Goal: Transaction & Acquisition: Download file/media

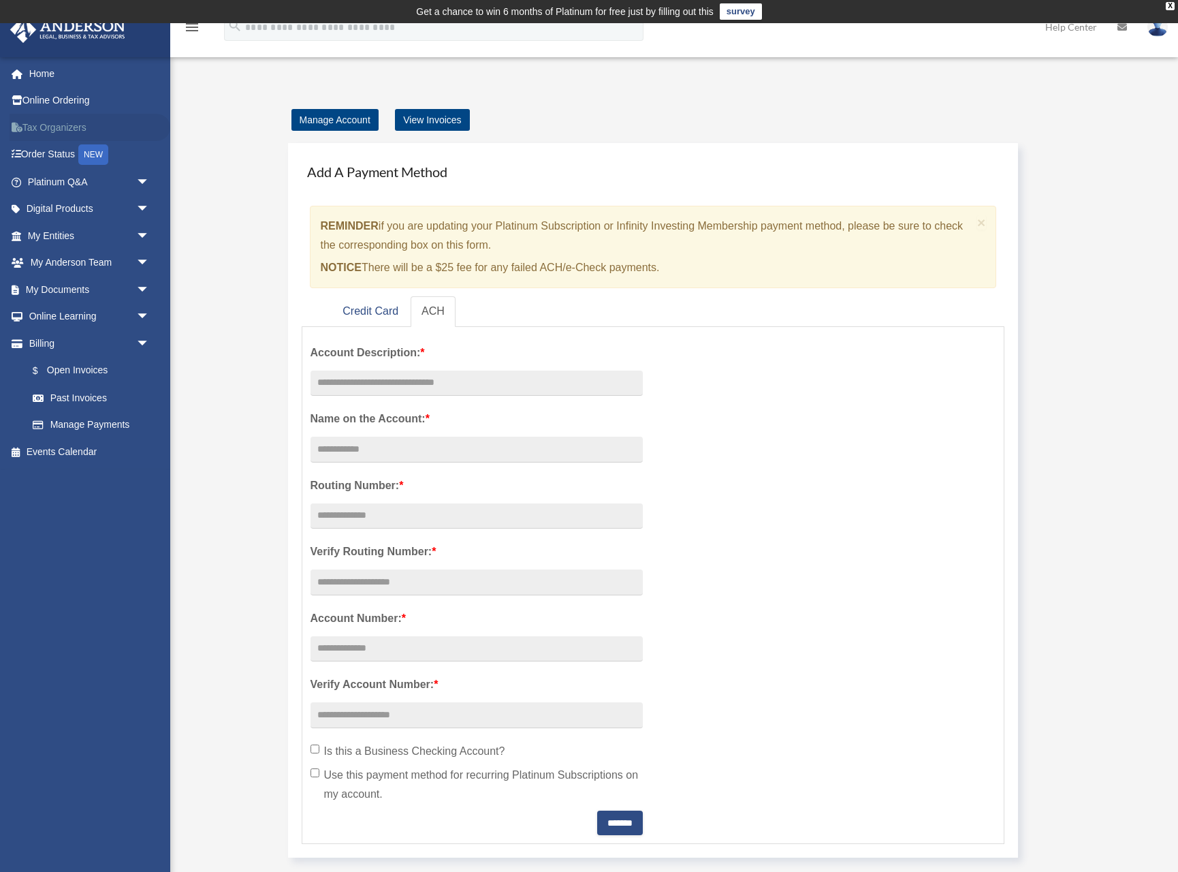
click at [73, 131] on link "Tax Organizers" at bounding box center [90, 127] width 161 height 27
click at [63, 291] on link "My Documents arrow_drop_down" at bounding box center [90, 289] width 161 height 27
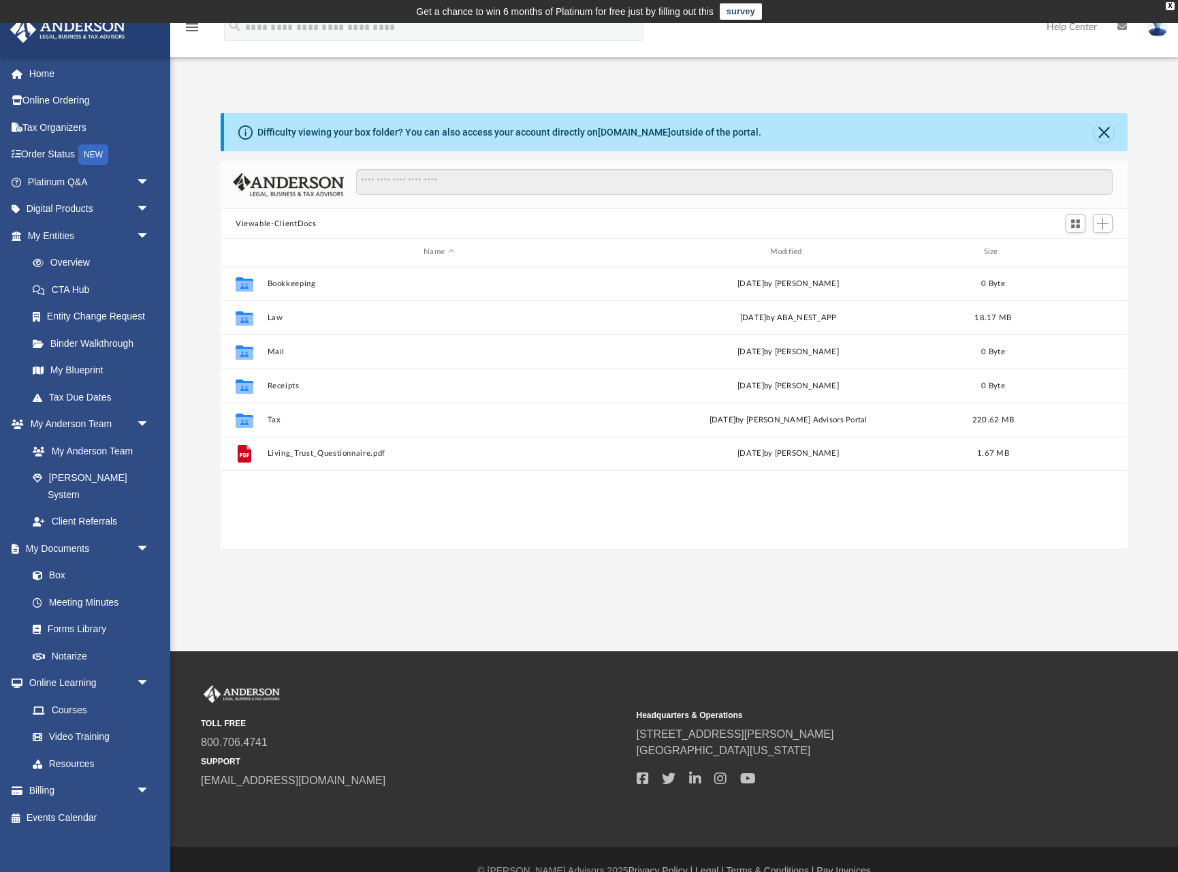
scroll to position [310, 907]
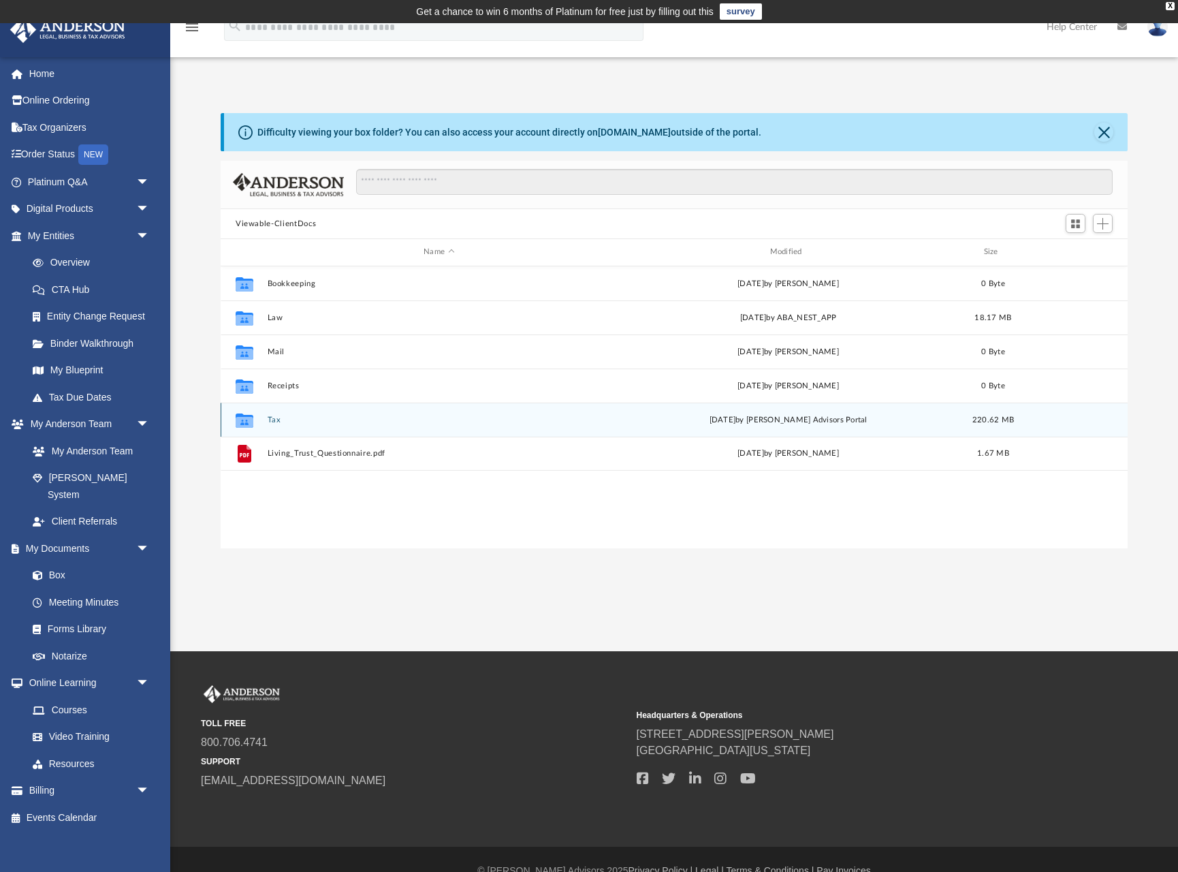
click at [272, 421] on button "Tax" at bounding box center [439, 419] width 343 height 9
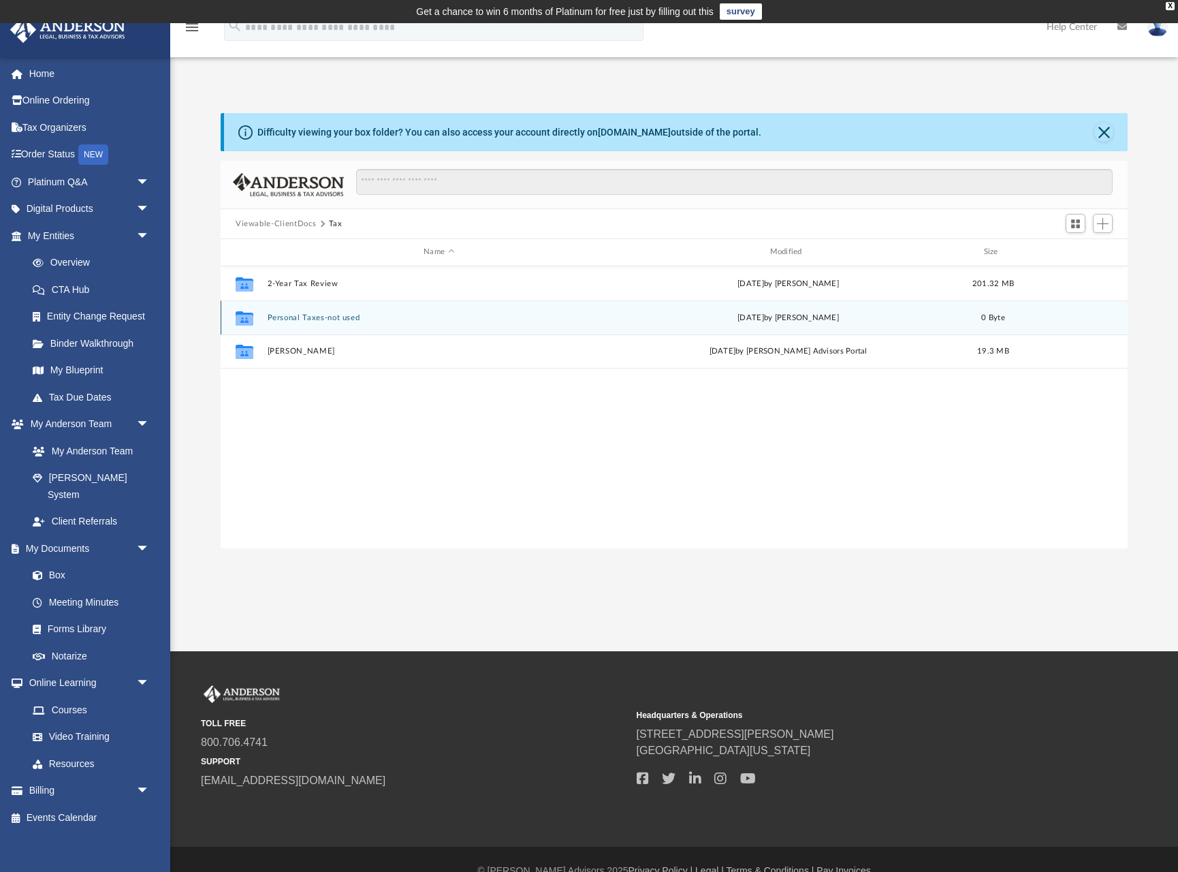
click at [315, 319] on button "Personal Taxes-not used" at bounding box center [439, 317] width 343 height 9
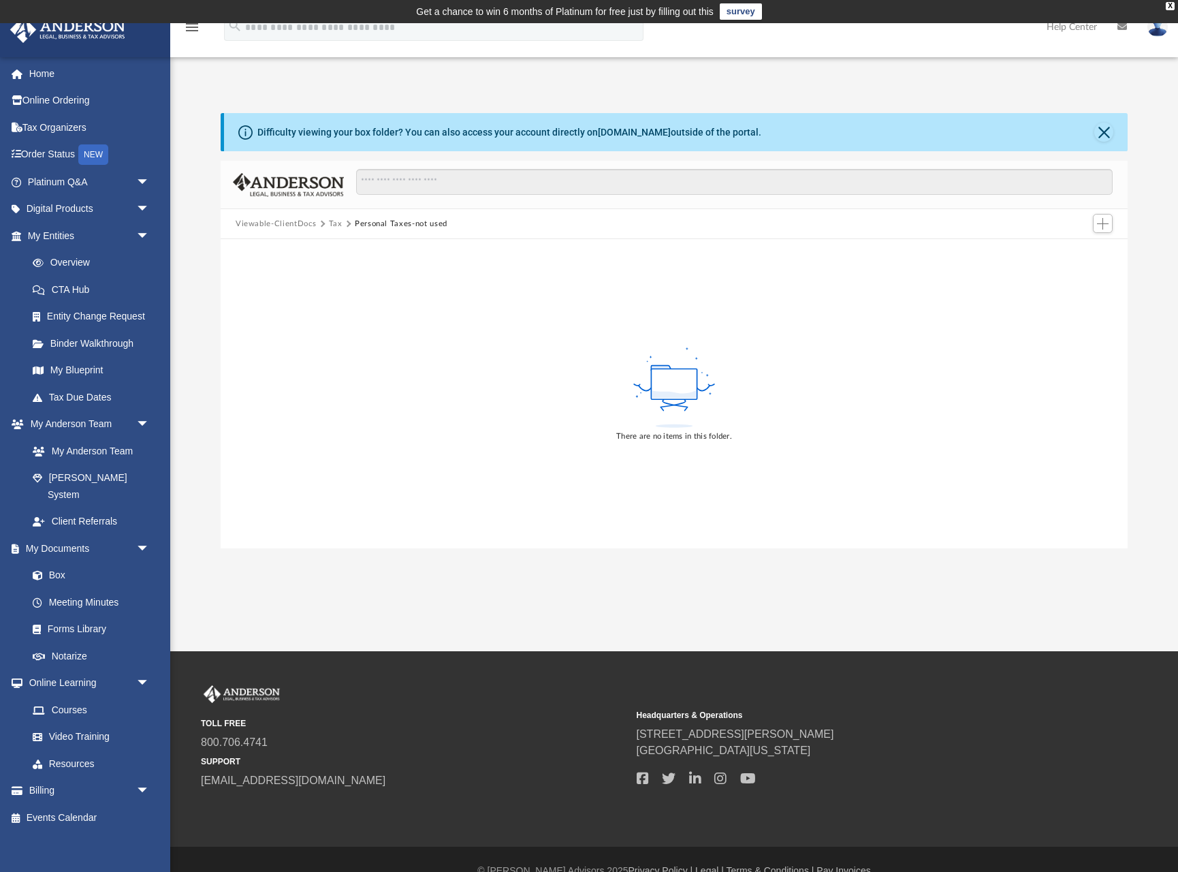
click at [334, 223] on button "Tax" at bounding box center [336, 224] width 14 height 12
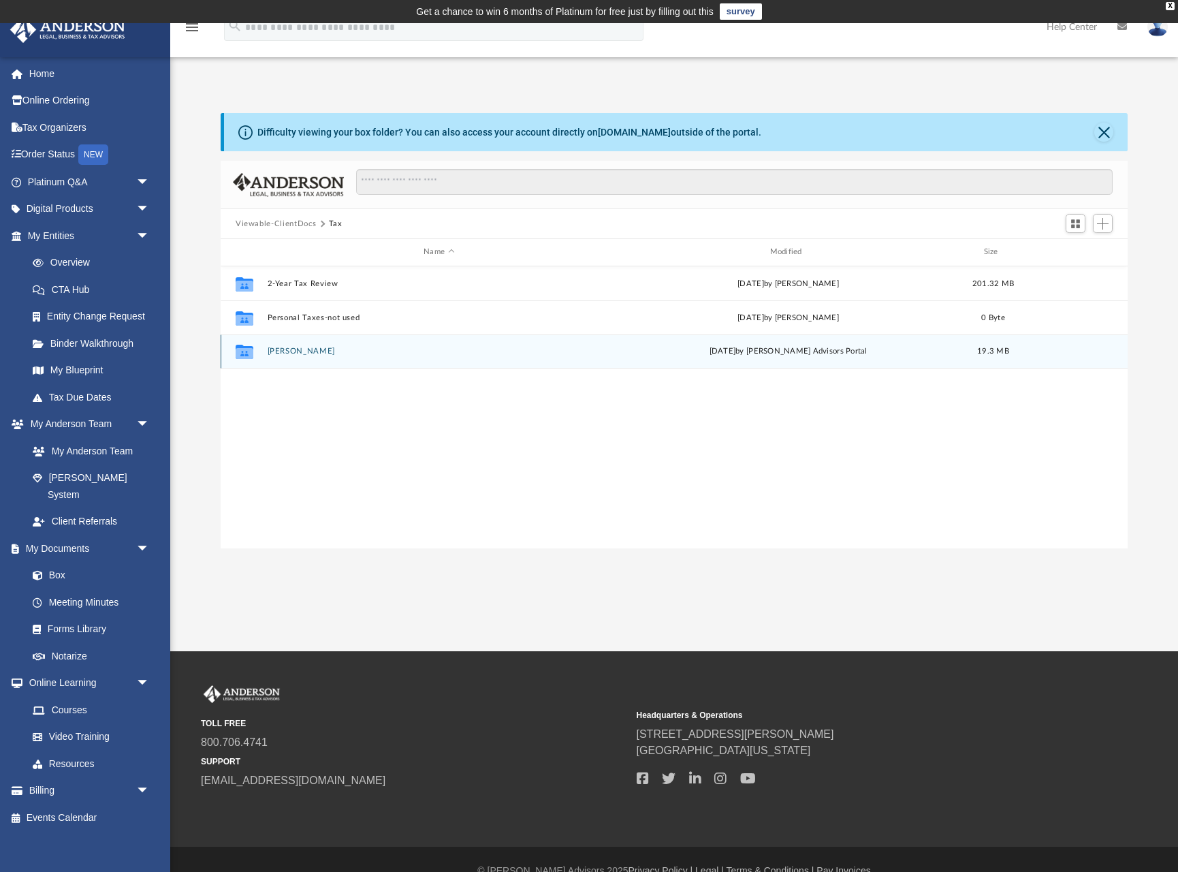
click at [307, 351] on button "Wood, Maureen" at bounding box center [439, 351] width 343 height 9
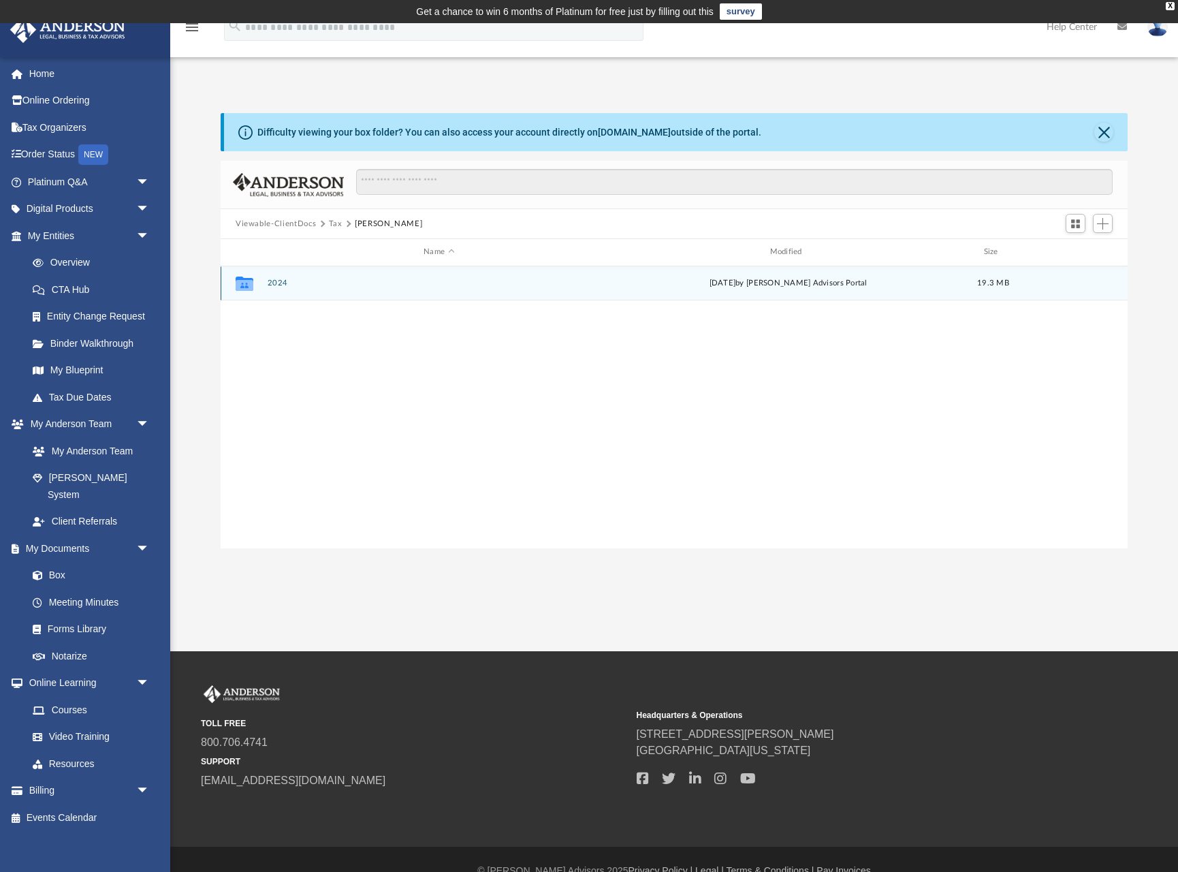
click at [280, 285] on button "2024" at bounding box center [439, 282] width 343 height 9
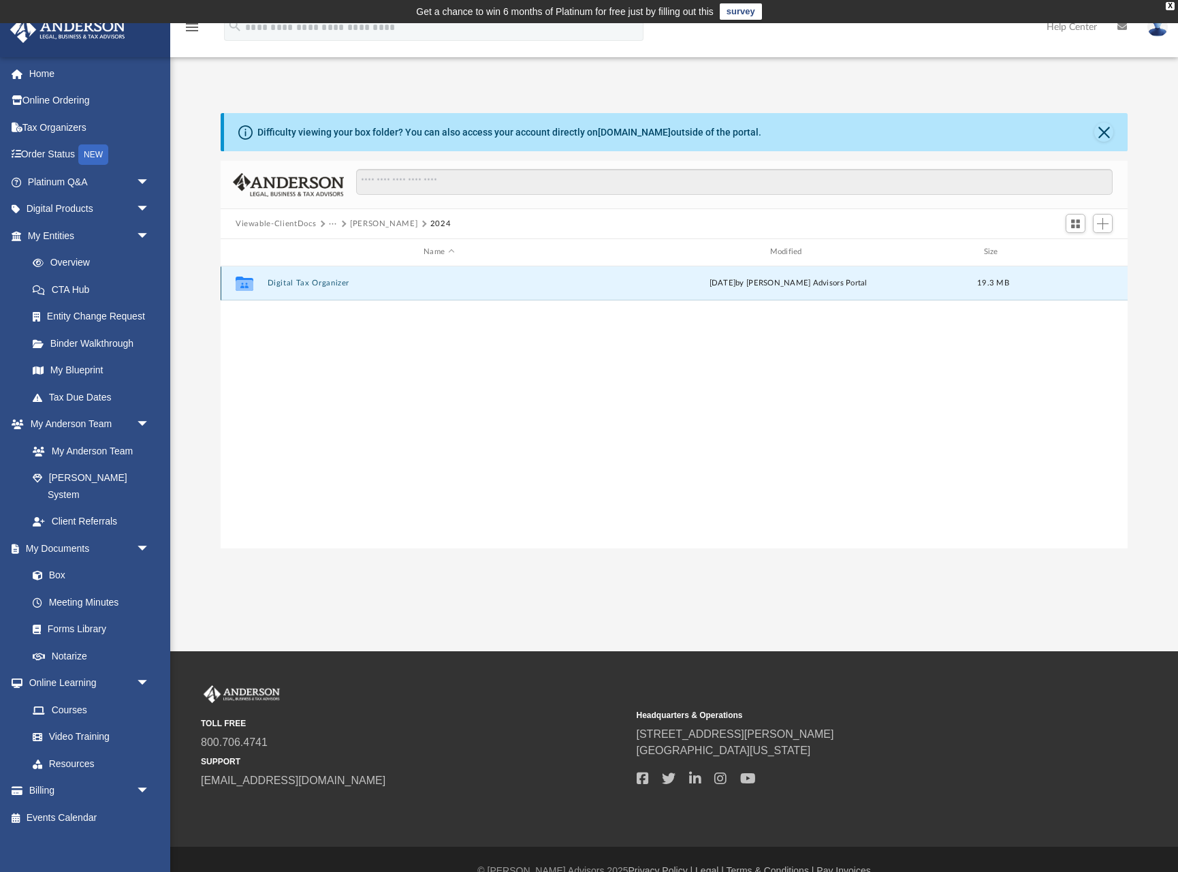
click at [281, 285] on button "Digital Tax Organizer" at bounding box center [439, 282] width 343 height 9
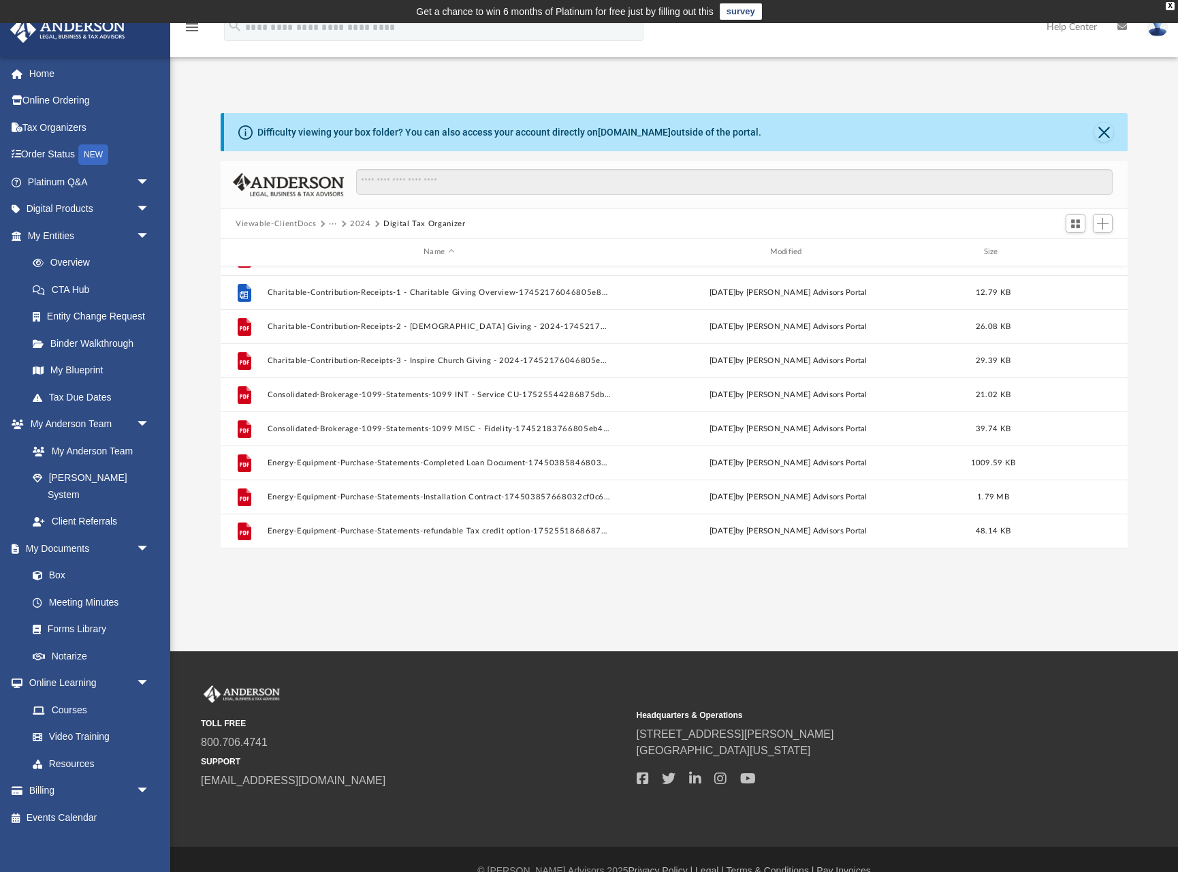
scroll to position [0, 0]
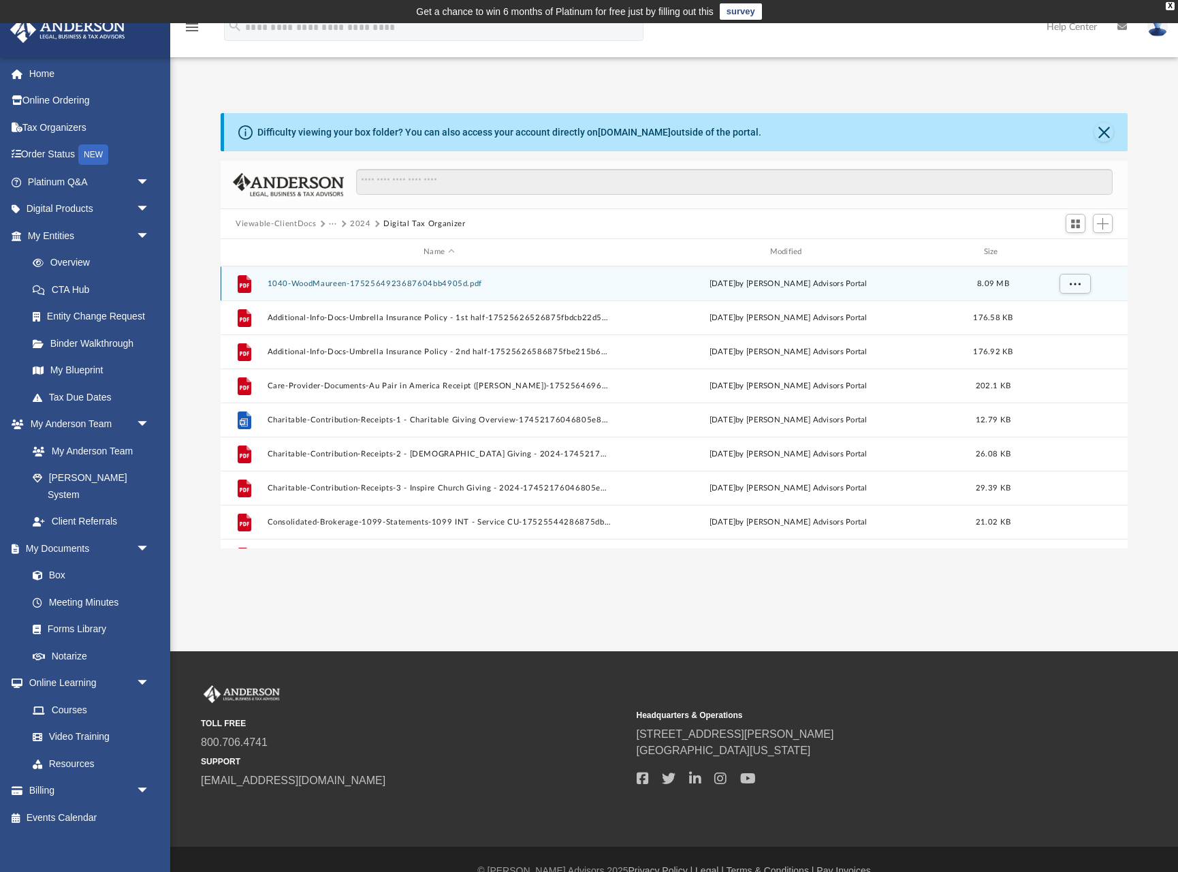
click at [364, 286] on button "1040-WoodMaureen-1752564923687604bb4905d.pdf" at bounding box center [439, 283] width 343 height 9
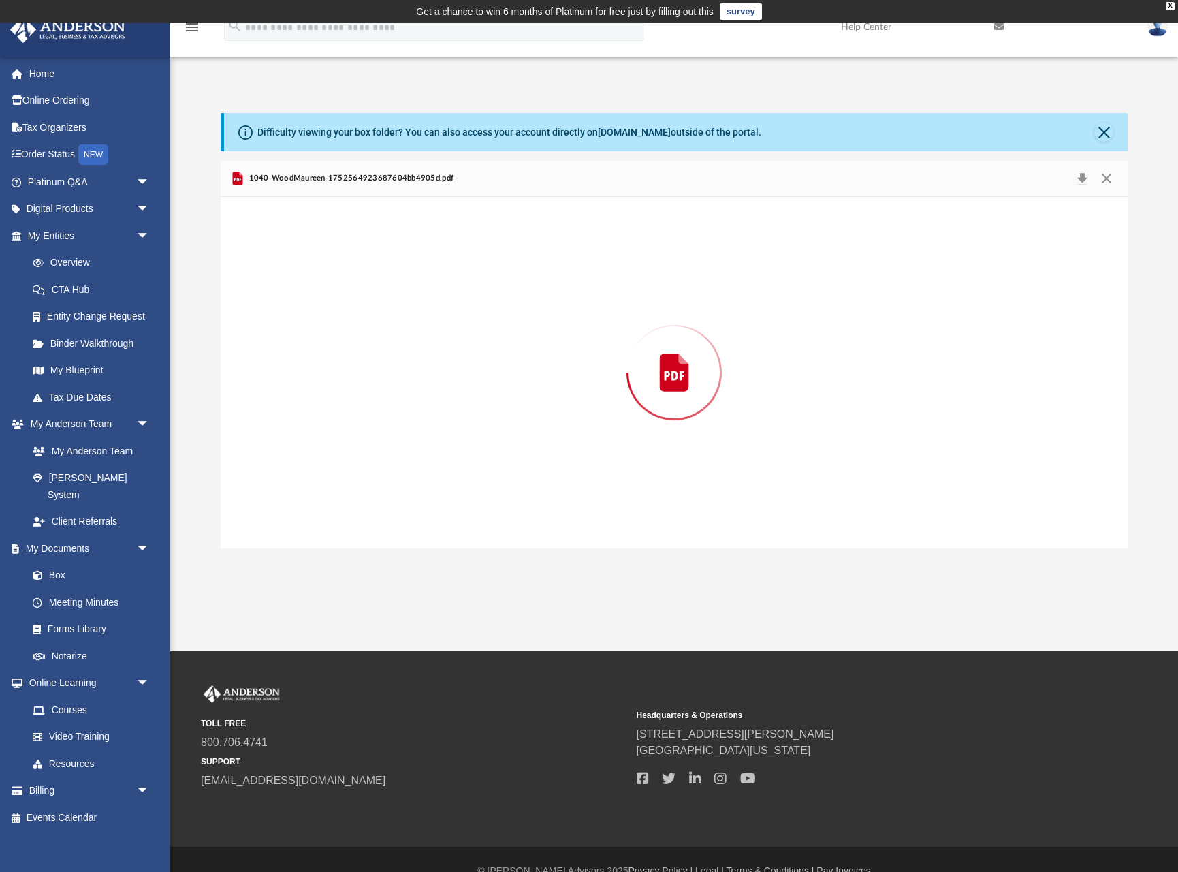
click at [364, 286] on div "Preview" at bounding box center [674, 372] width 907 height 351
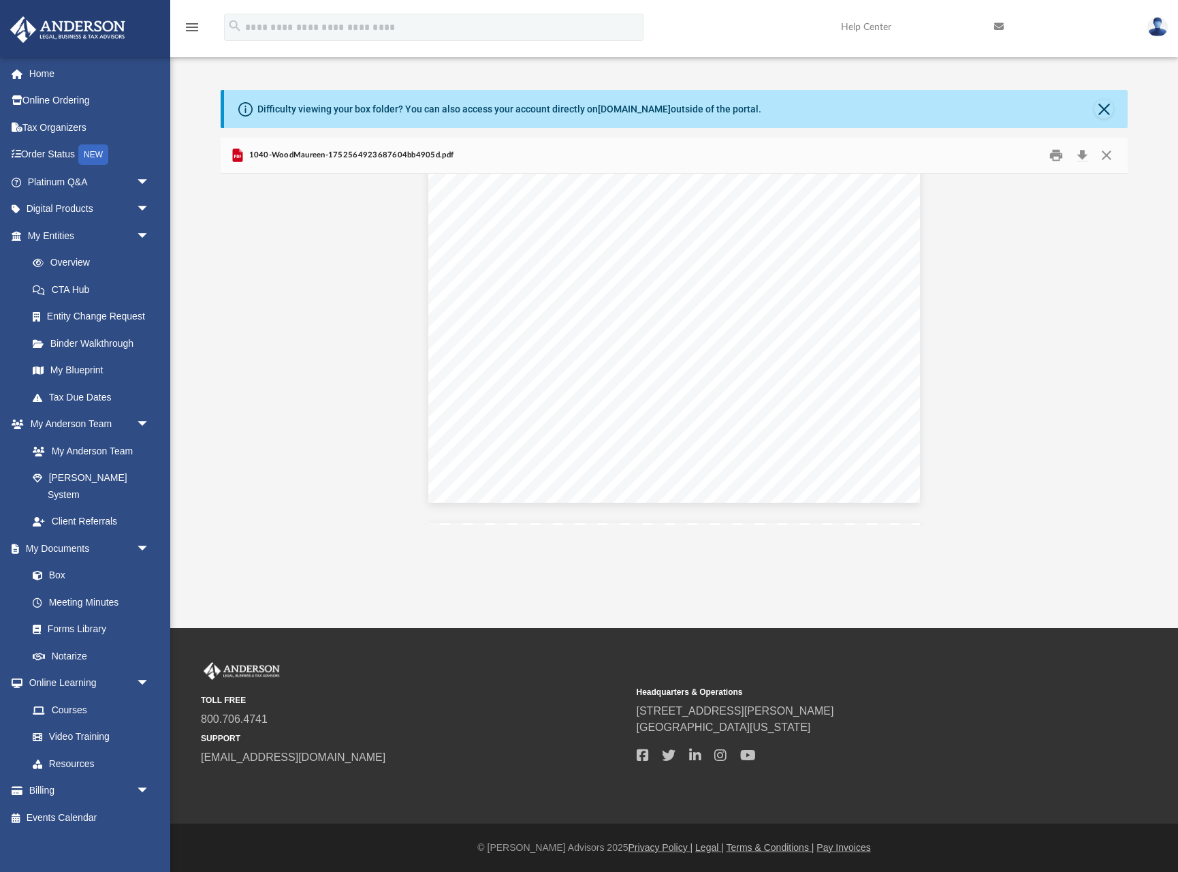
scroll to position [12205, 0]
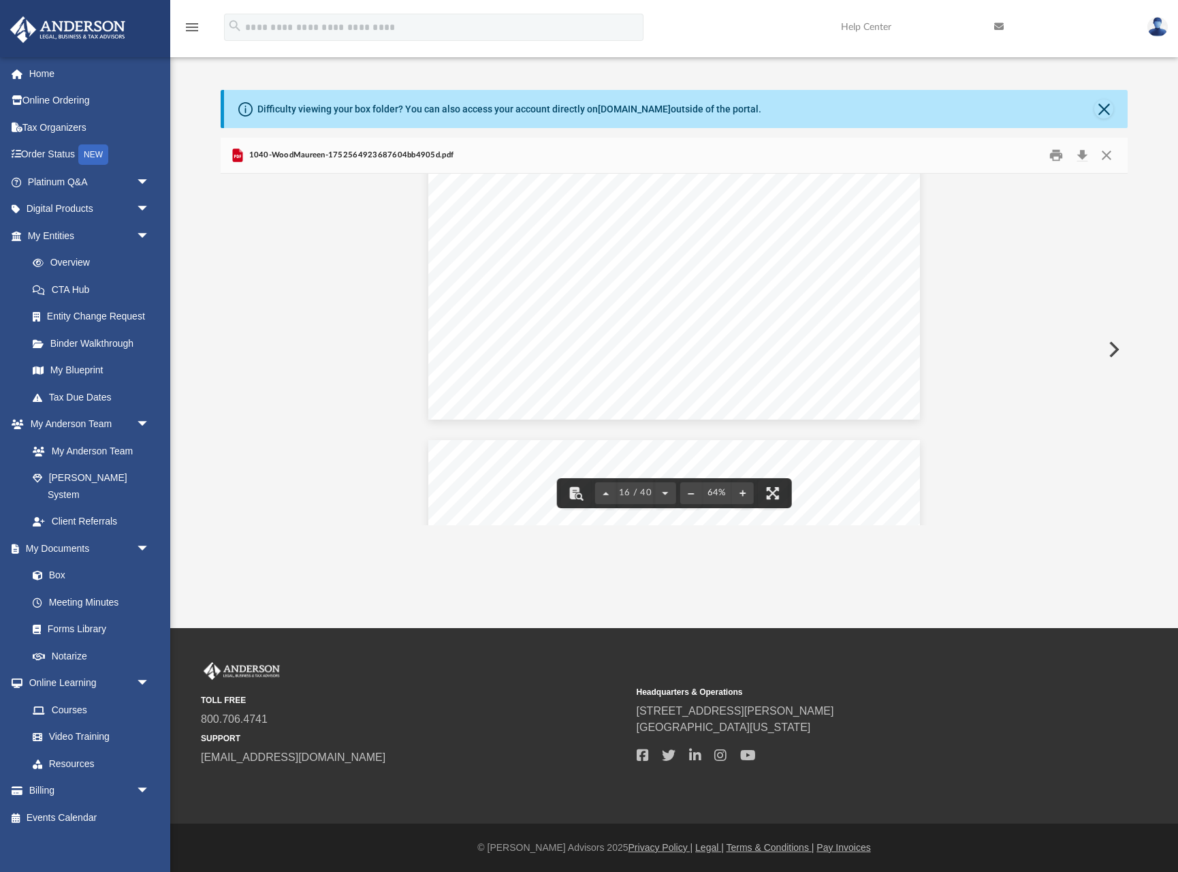
click at [776, 362] on div "Rental Property Information - 1 Client Uploaded a file? No Client Uploaded a fi…" at bounding box center [674, 245] width 492 height 348
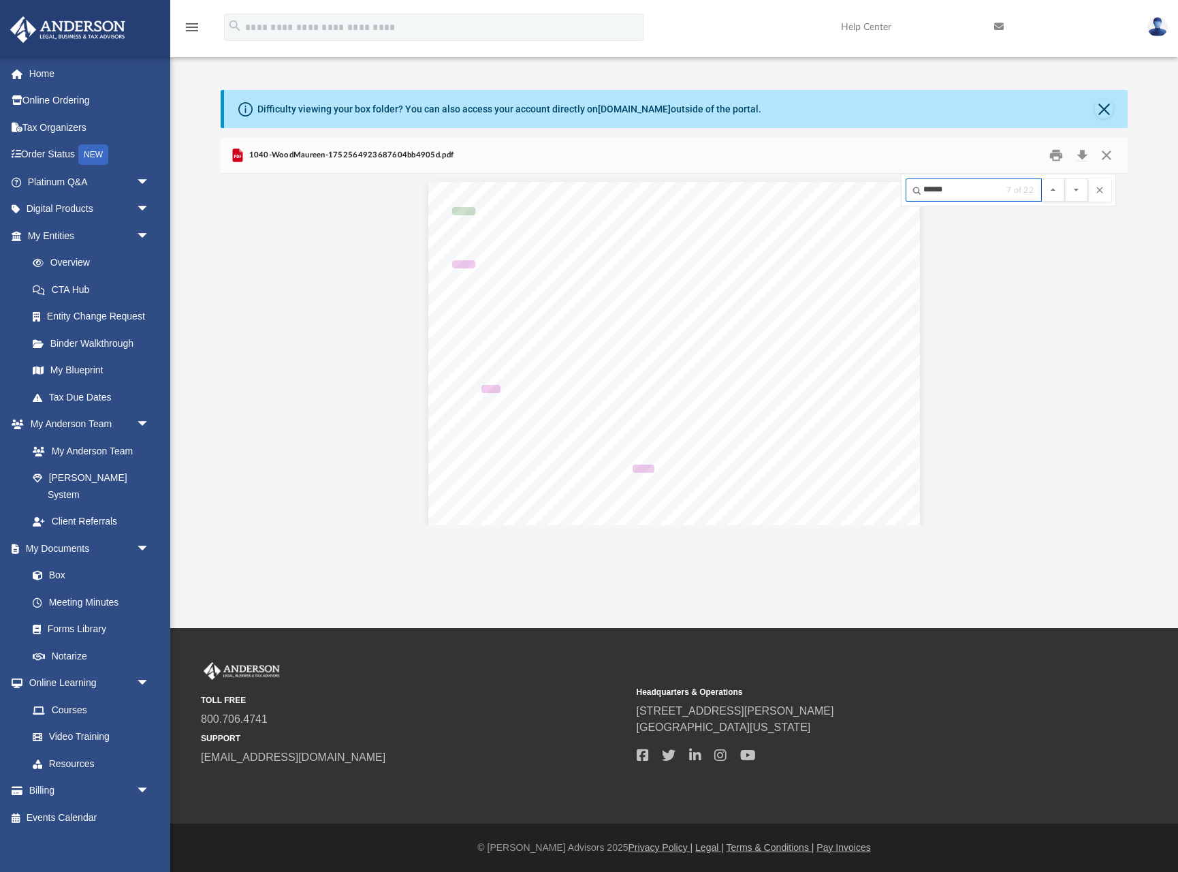
type input "******"
click at [1065, 178] on button "File preview" at bounding box center [1076, 189] width 23 height 23
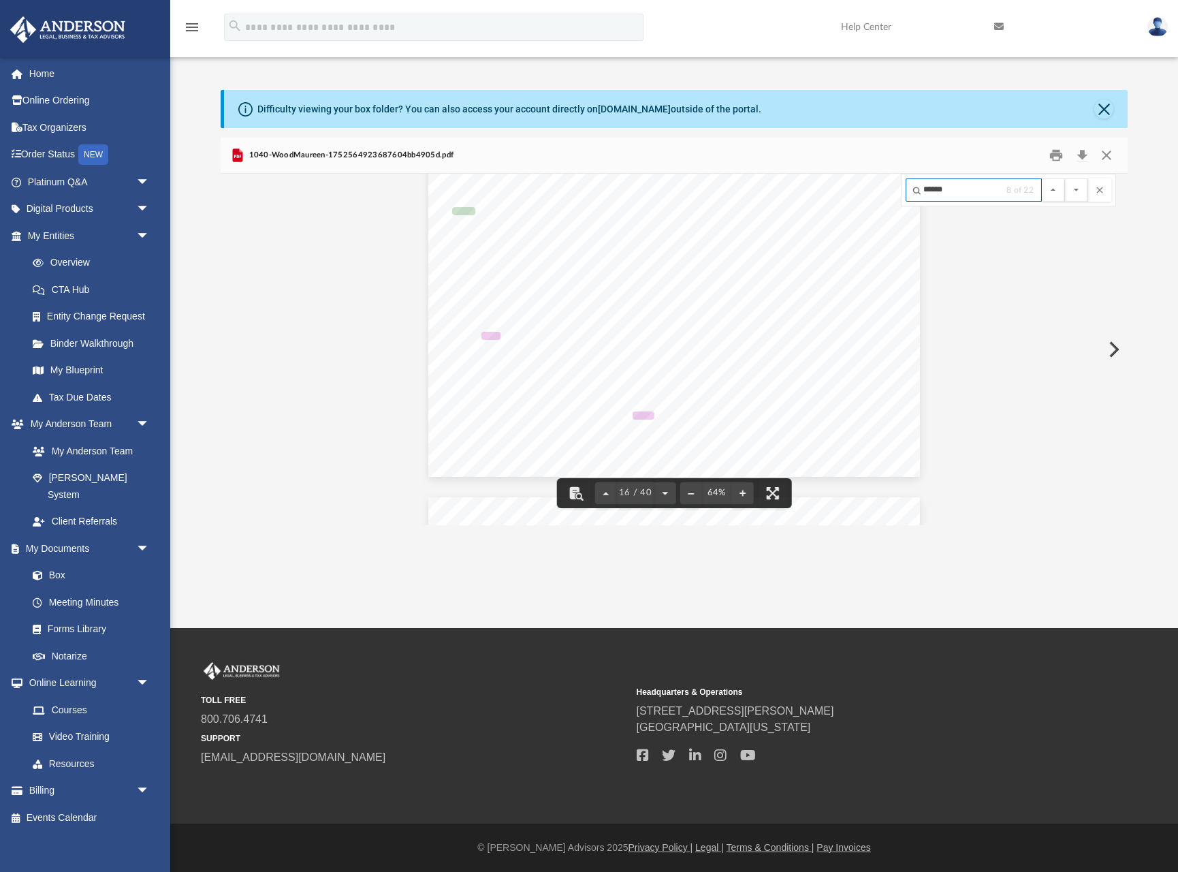
click at [931, 188] on input "******" at bounding box center [974, 189] width 136 height 23
type input "**********"
click at [1065, 178] on button "File preview" at bounding box center [1076, 189] width 23 height 23
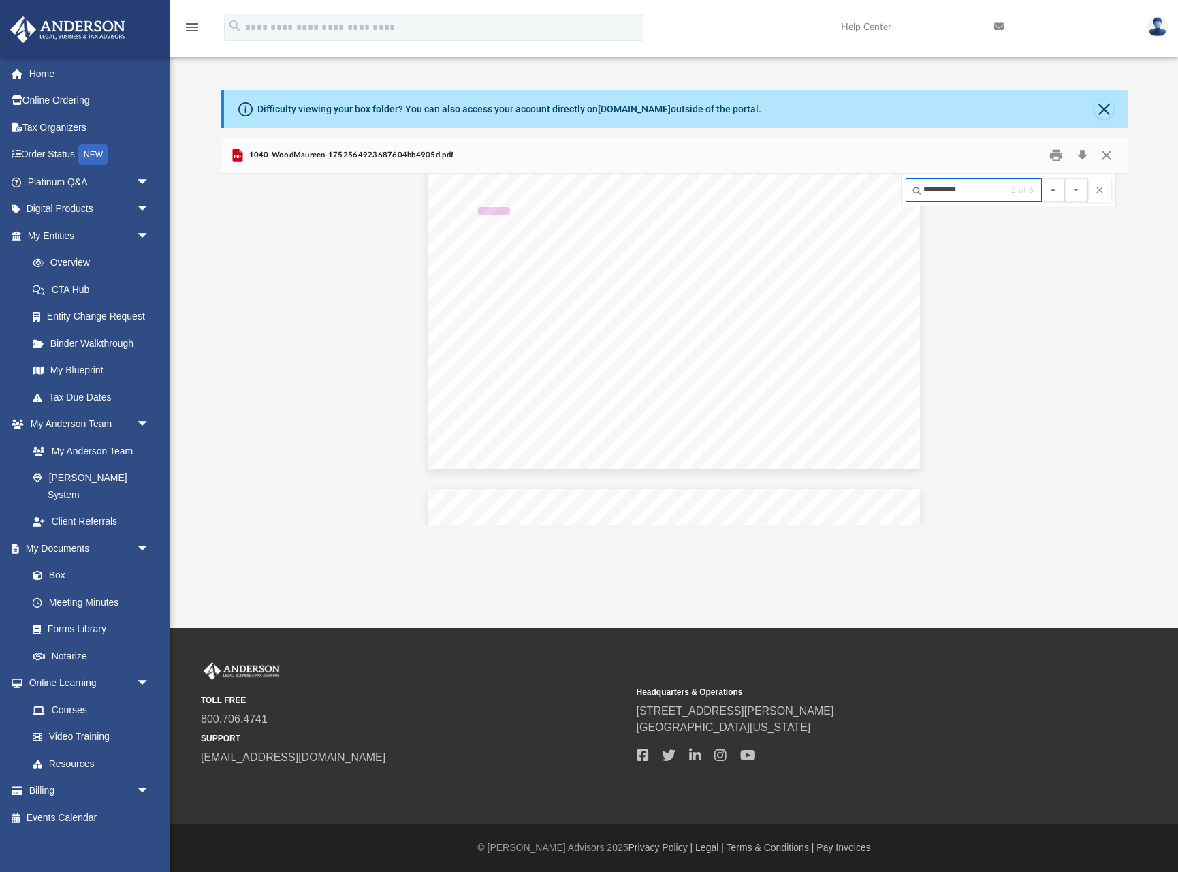
scroll to position [4063, 0]
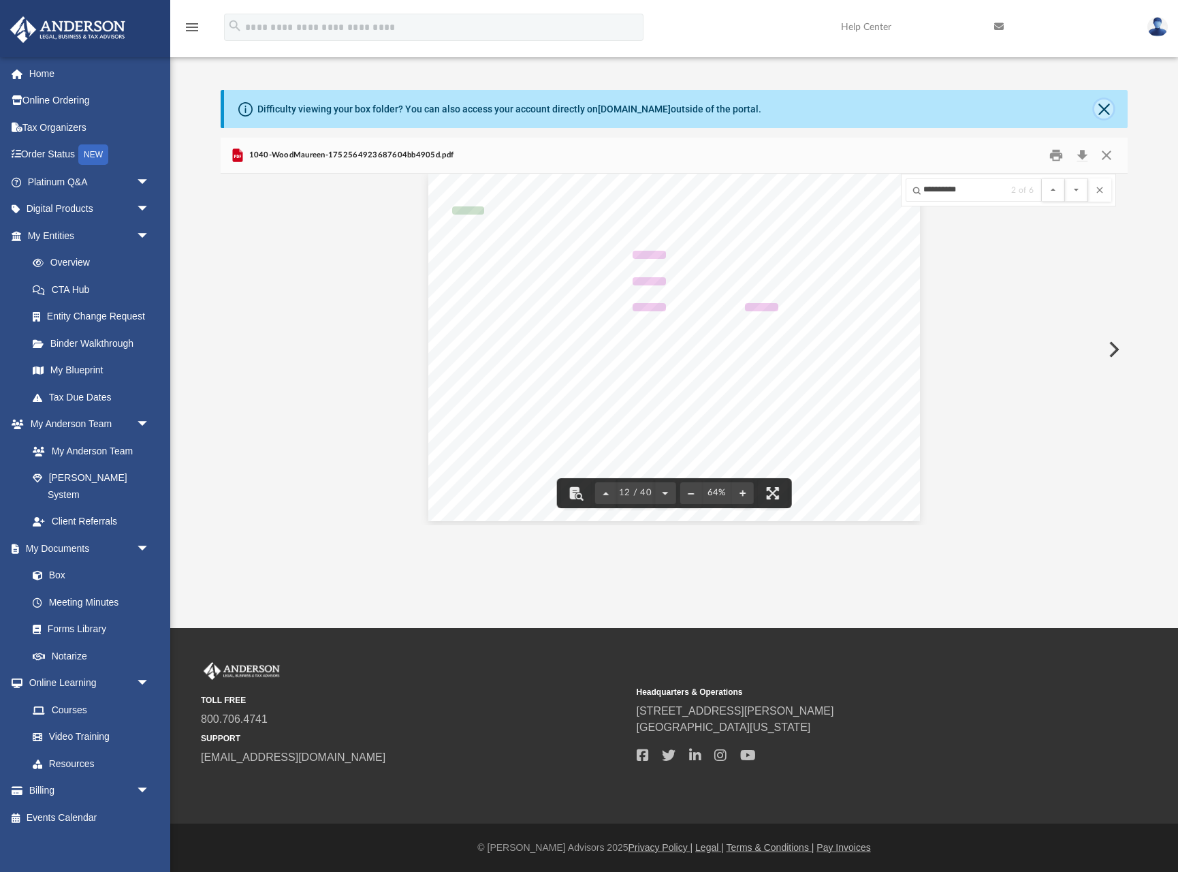
click at [1104, 112] on button "Close" at bounding box center [1103, 108] width 19 height 19
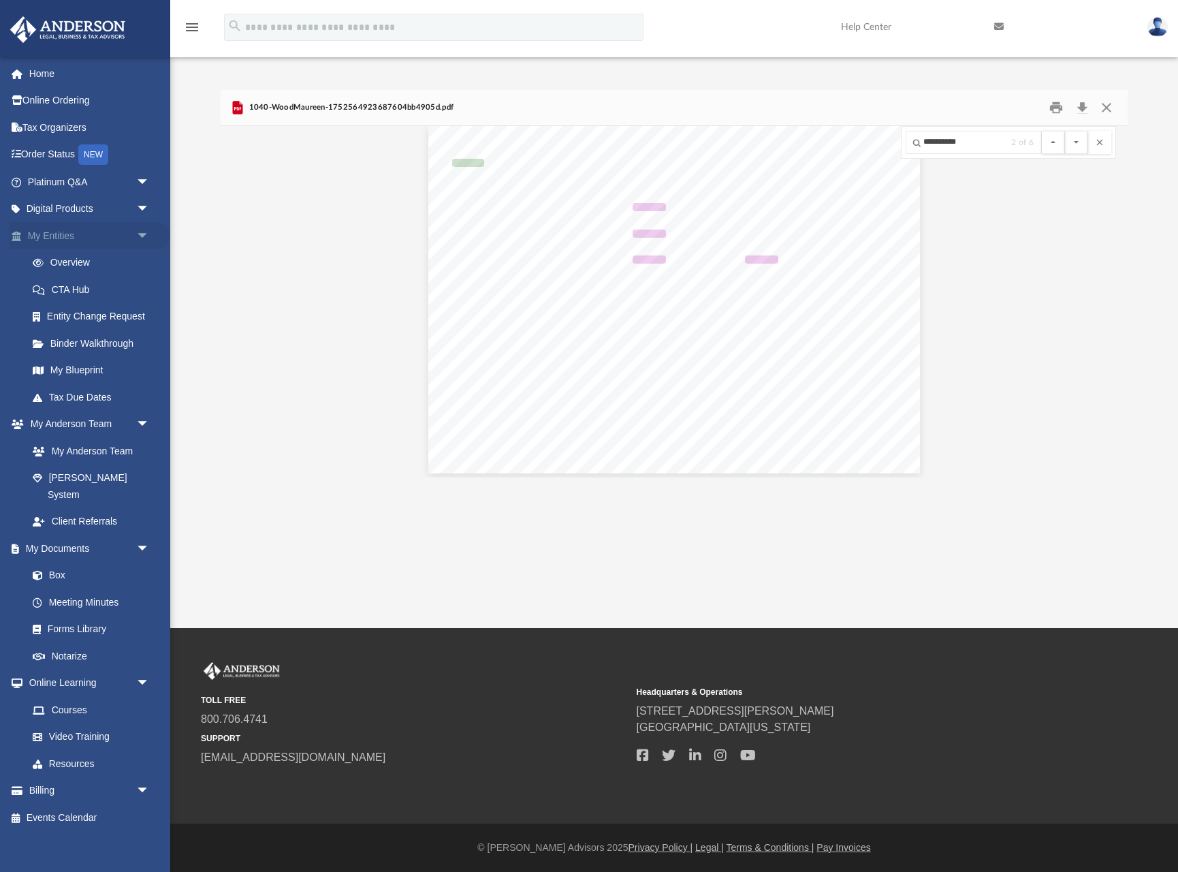
click at [46, 235] on link "My Entities arrow_drop_down" at bounding box center [90, 235] width 161 height 27
click at [46, 234] on link "My Entities arrow_drop_down" at bounding box center [90, 235] width 161 height 27
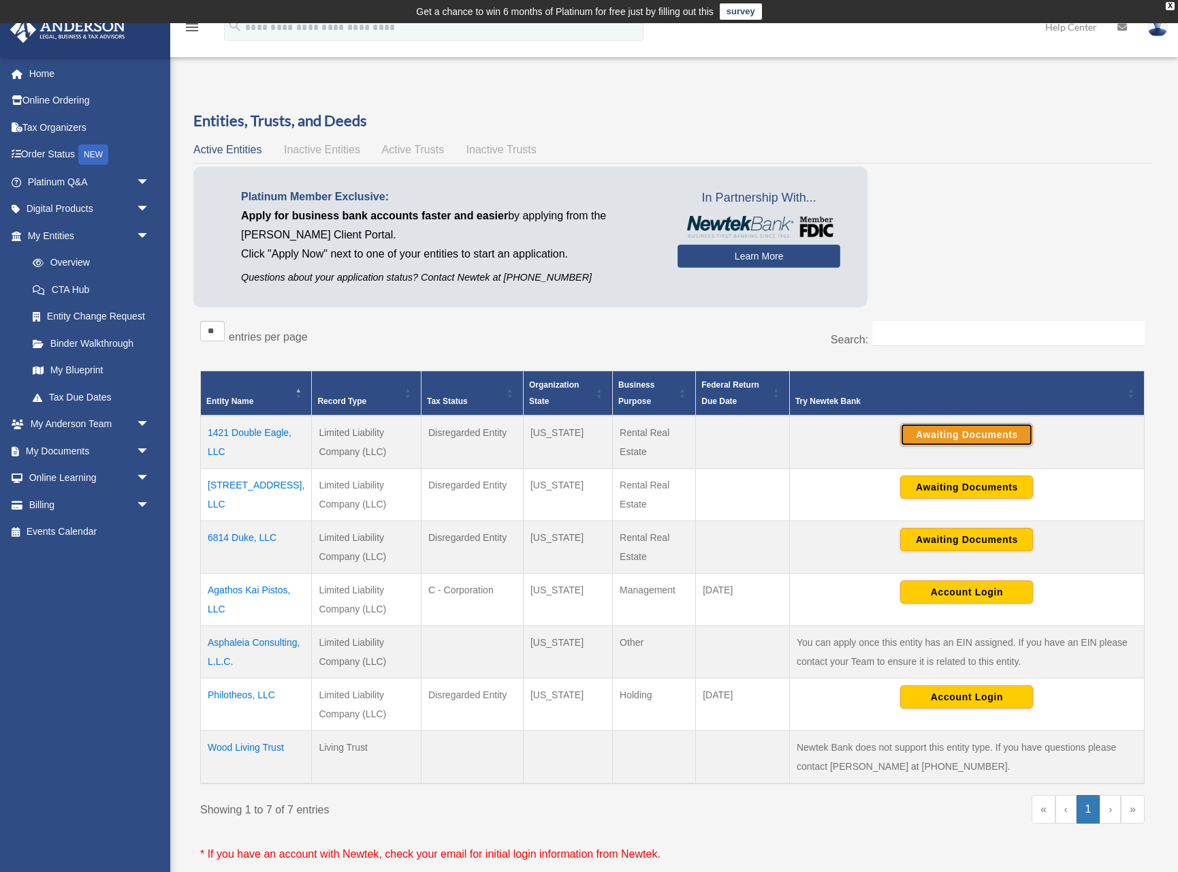
click at [970, 432] on button "Awaiting Documents" at bounding box center [966, 434] width 133 height 23
click at [962, 701] on button "Account Login" at bounding box center [966, 696] width 133 height 23
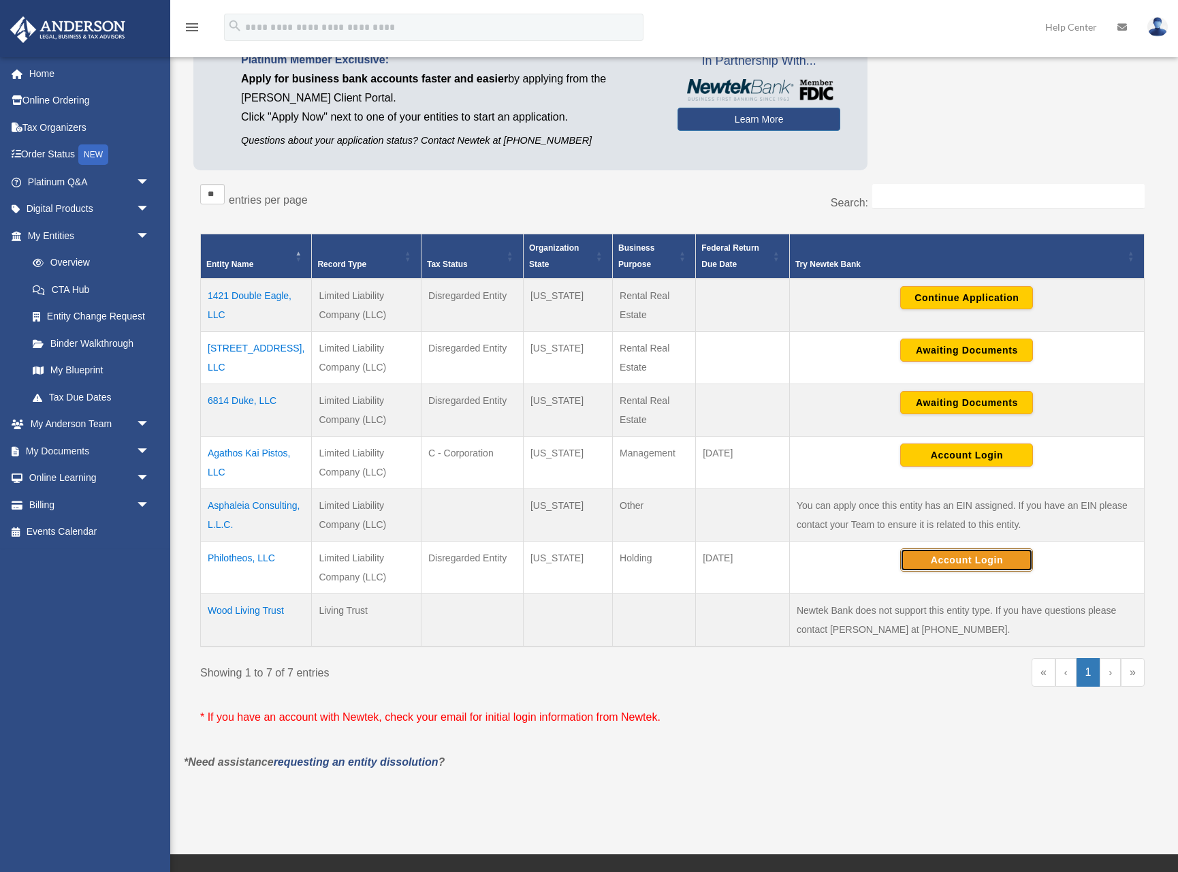
scroll to position [138, 0]
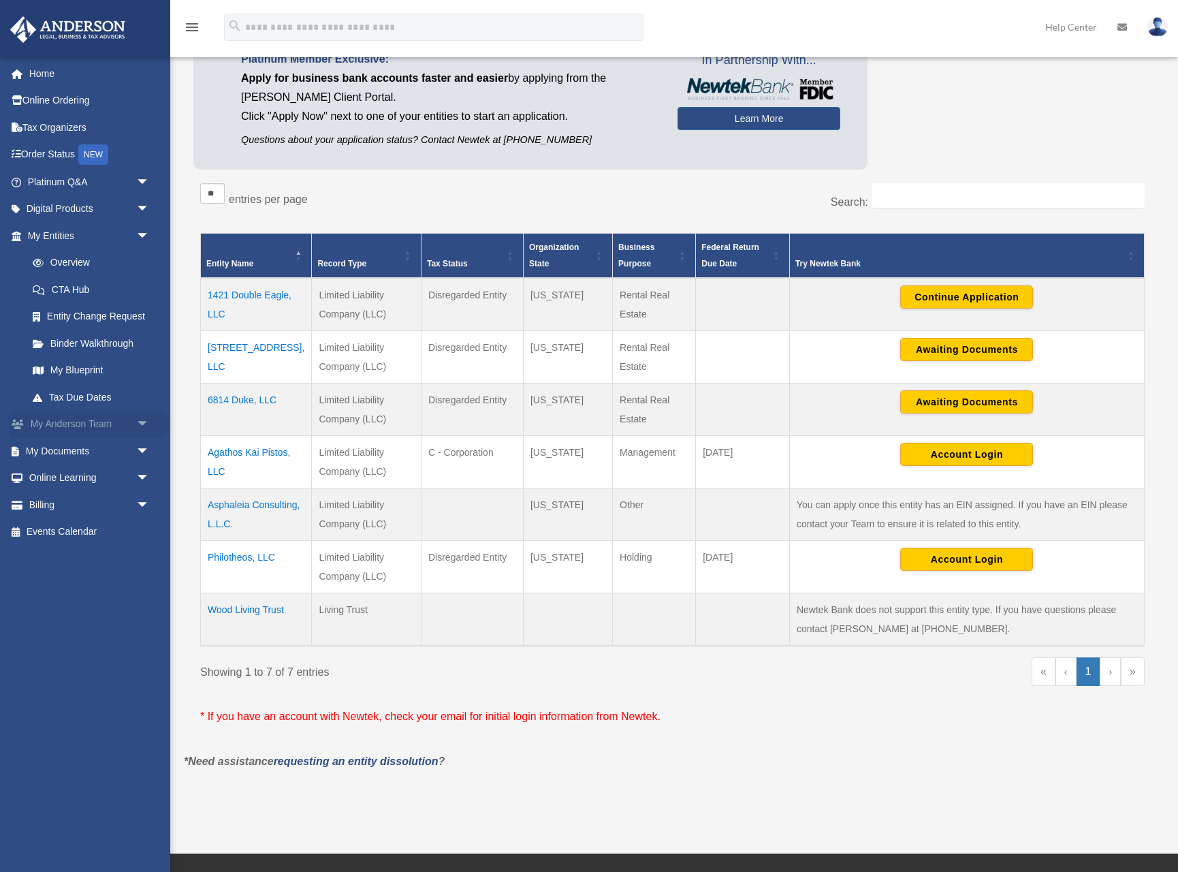
click at [64, 424] on link "My Anderson Team arrow_drop_down" at bounding box center [90, 424] width 161 height 27
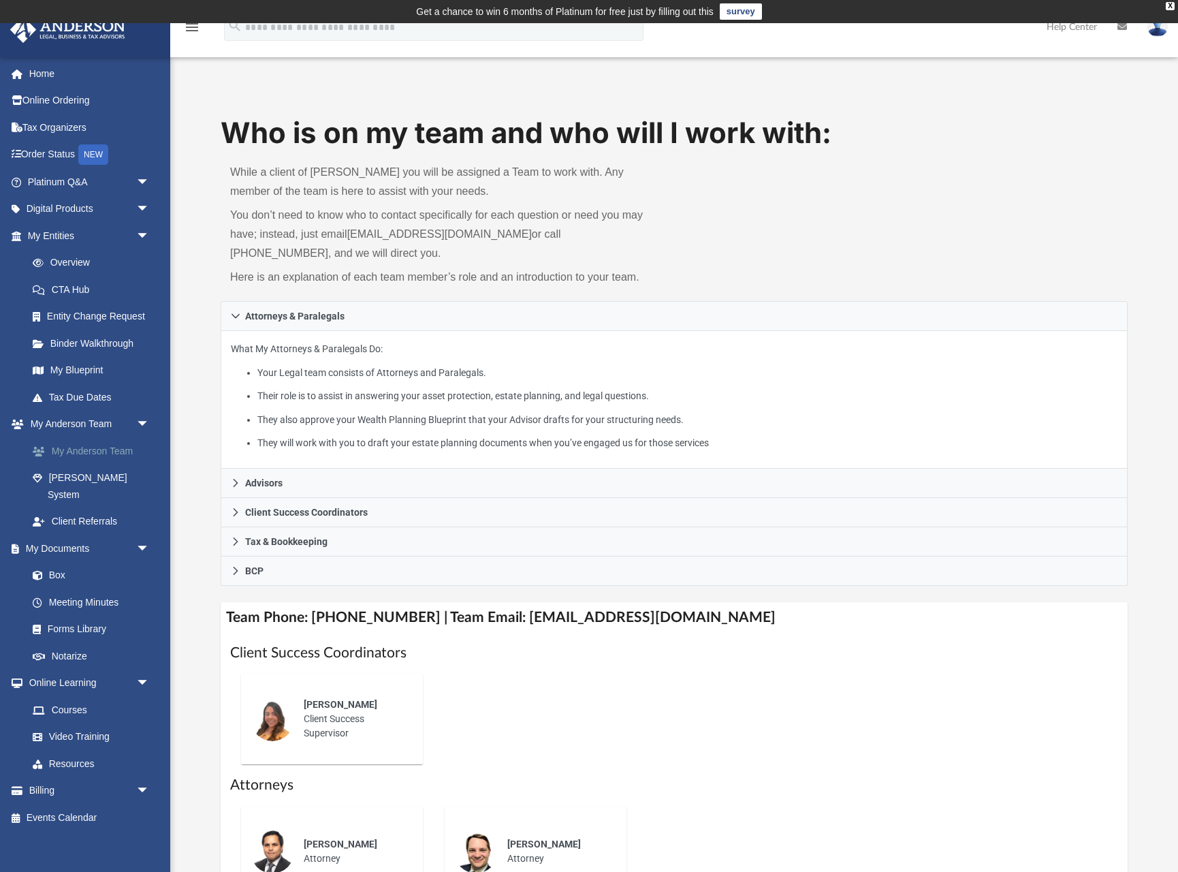
click at [61, 447] on link "My Anderson Team" at bounding box center [94, 450] width 151 height 27
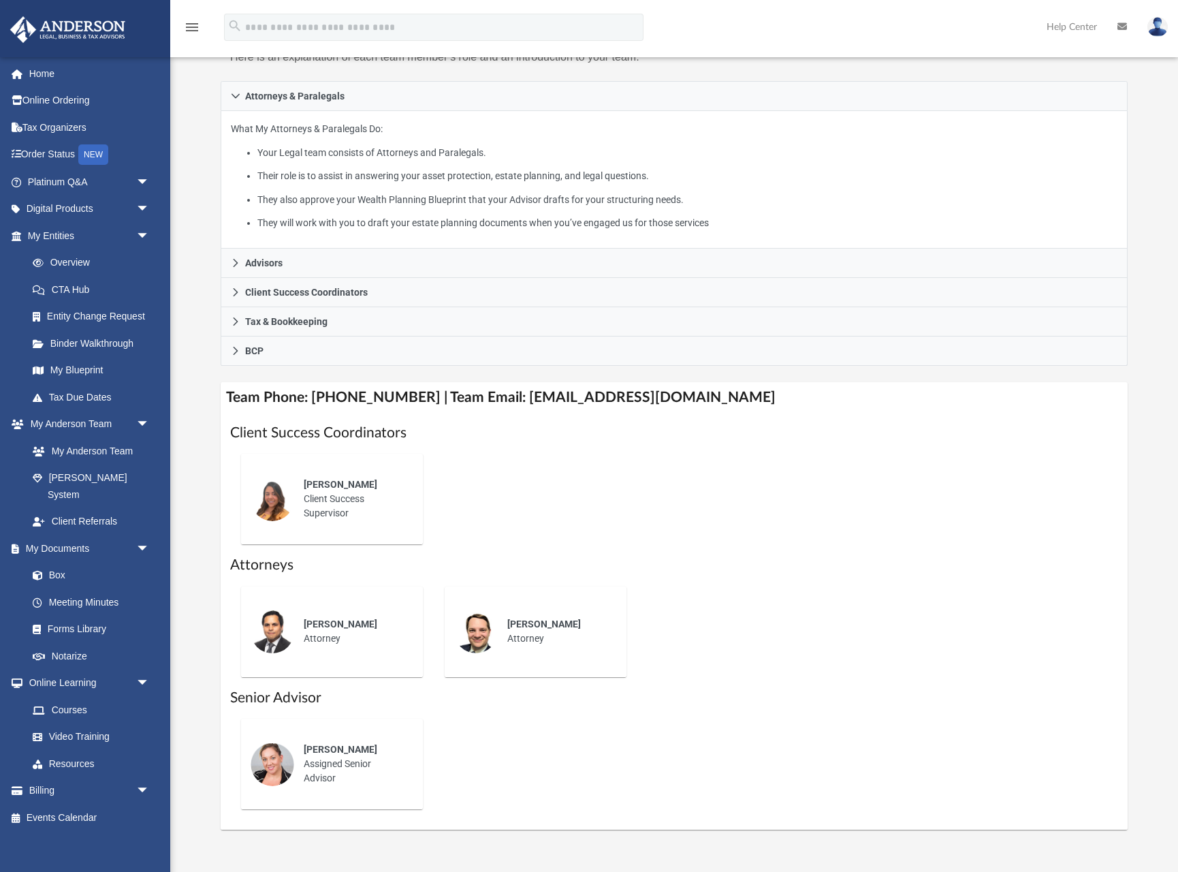
scroll to position [223, 0]
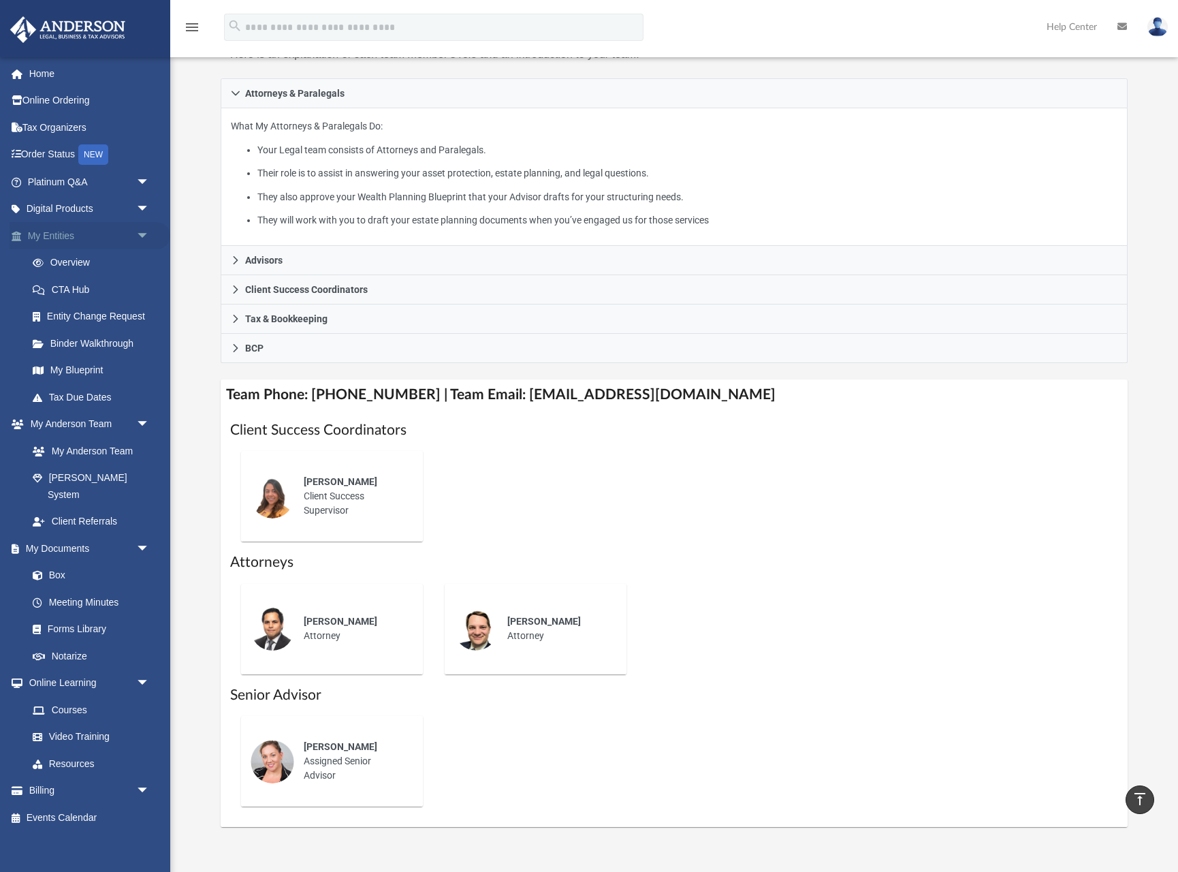
click at [51, 238] on link "My Entities arrow_drop_down" at bounding box center [90, 235] width 161 height 27
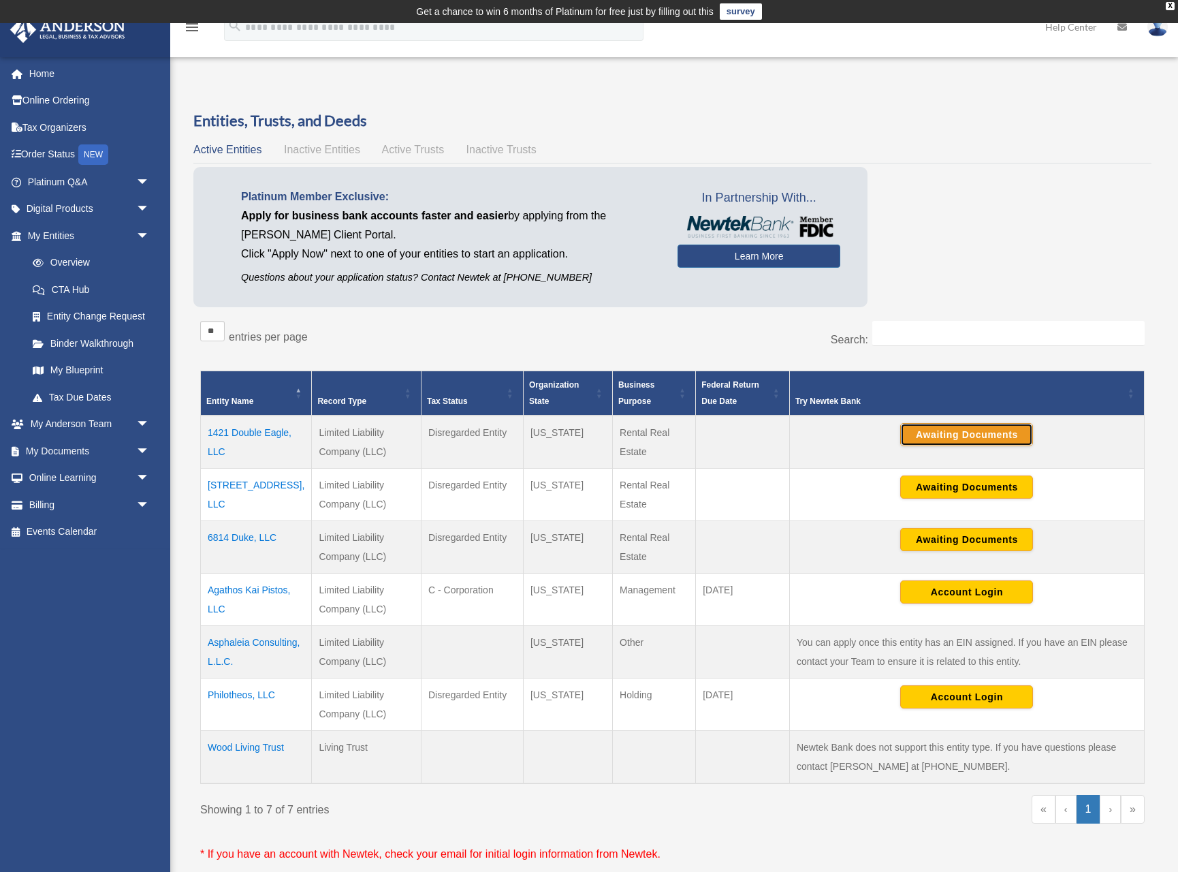
click at [960, 440] on button "Awaiting Documents" at bounding box center [966, 434] width 133 height 23
click at [940, 486] on button "Awaiting Documents" at bounding box center [966, 486] width 133 height 23
click at [57, 451] on link "My Documents arrow_drop_down" at bounding box center [90, 450] width 161 height 27
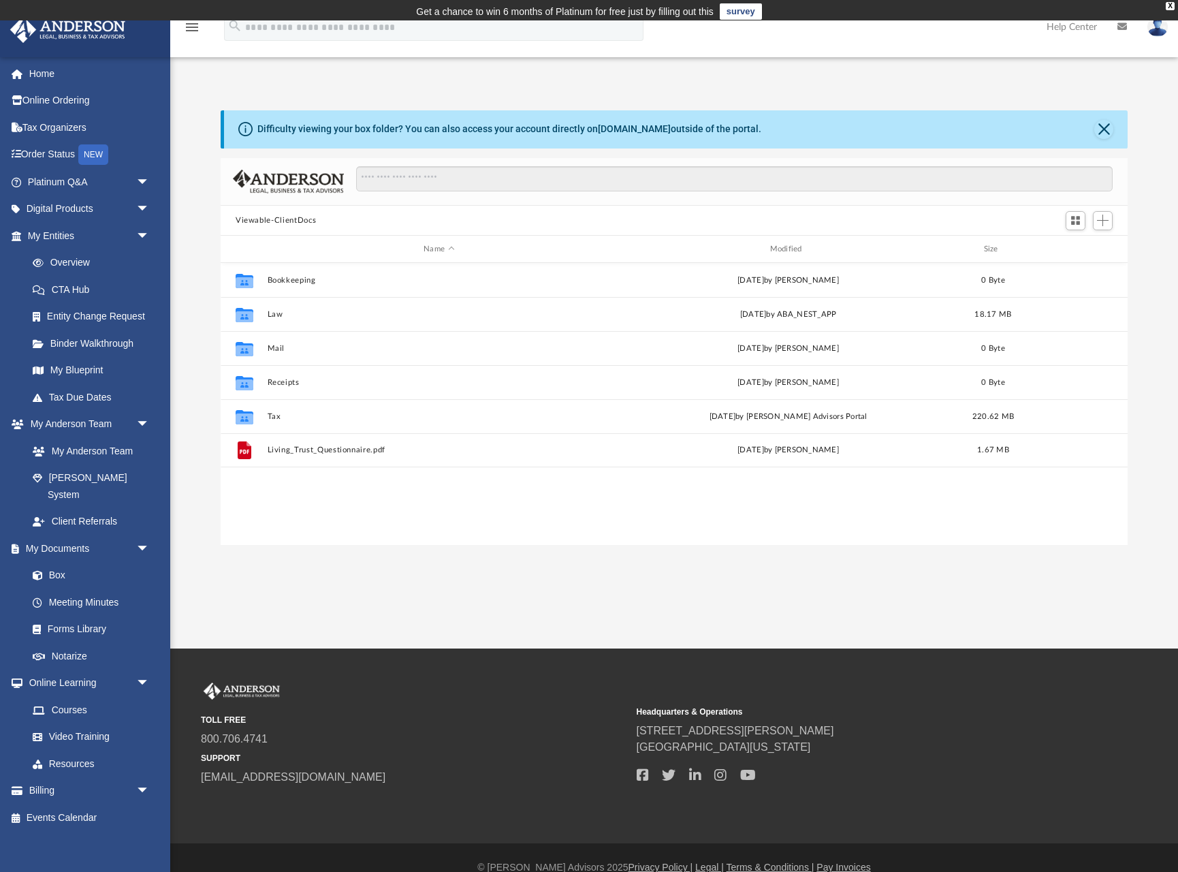
scroll to position [310, 907]
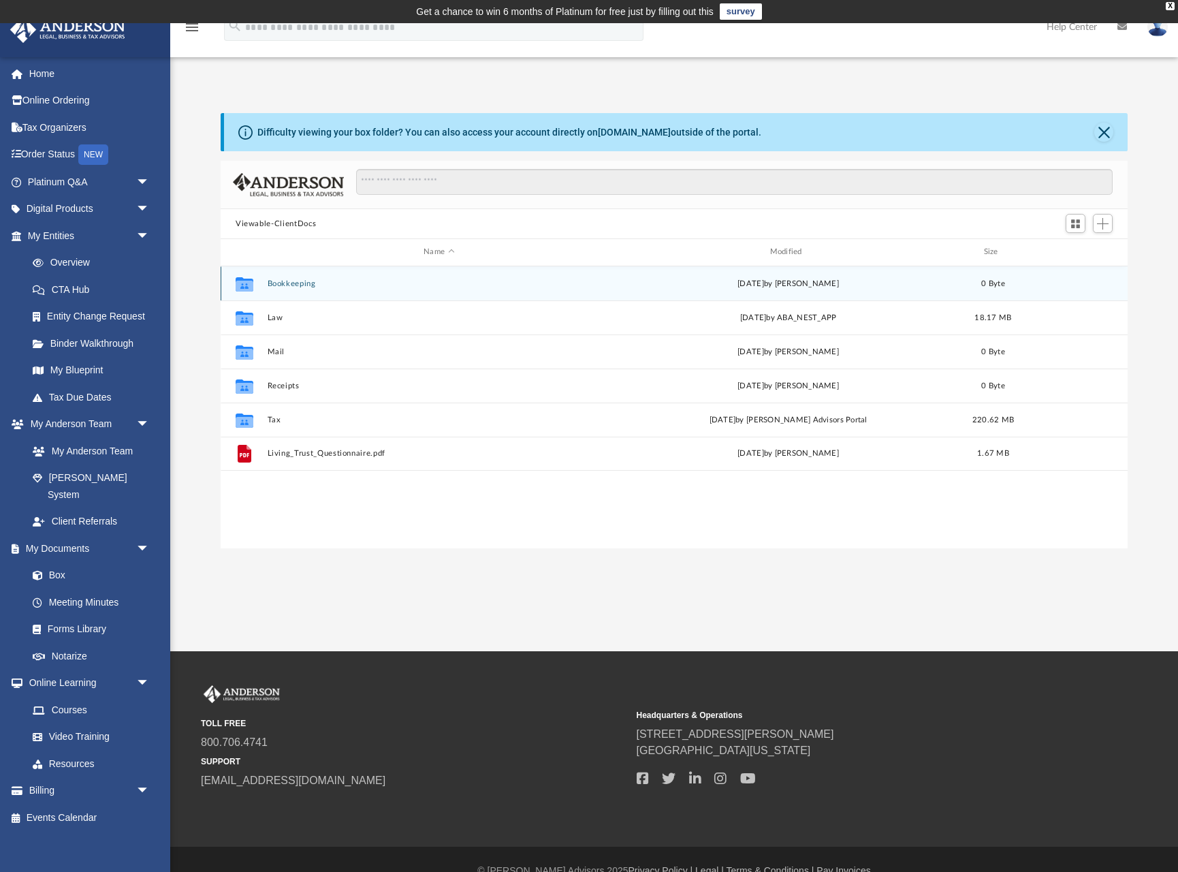
click at [283, 284] on button "Bookkeeping" at bounding box center [439, 283] width 343 height 9
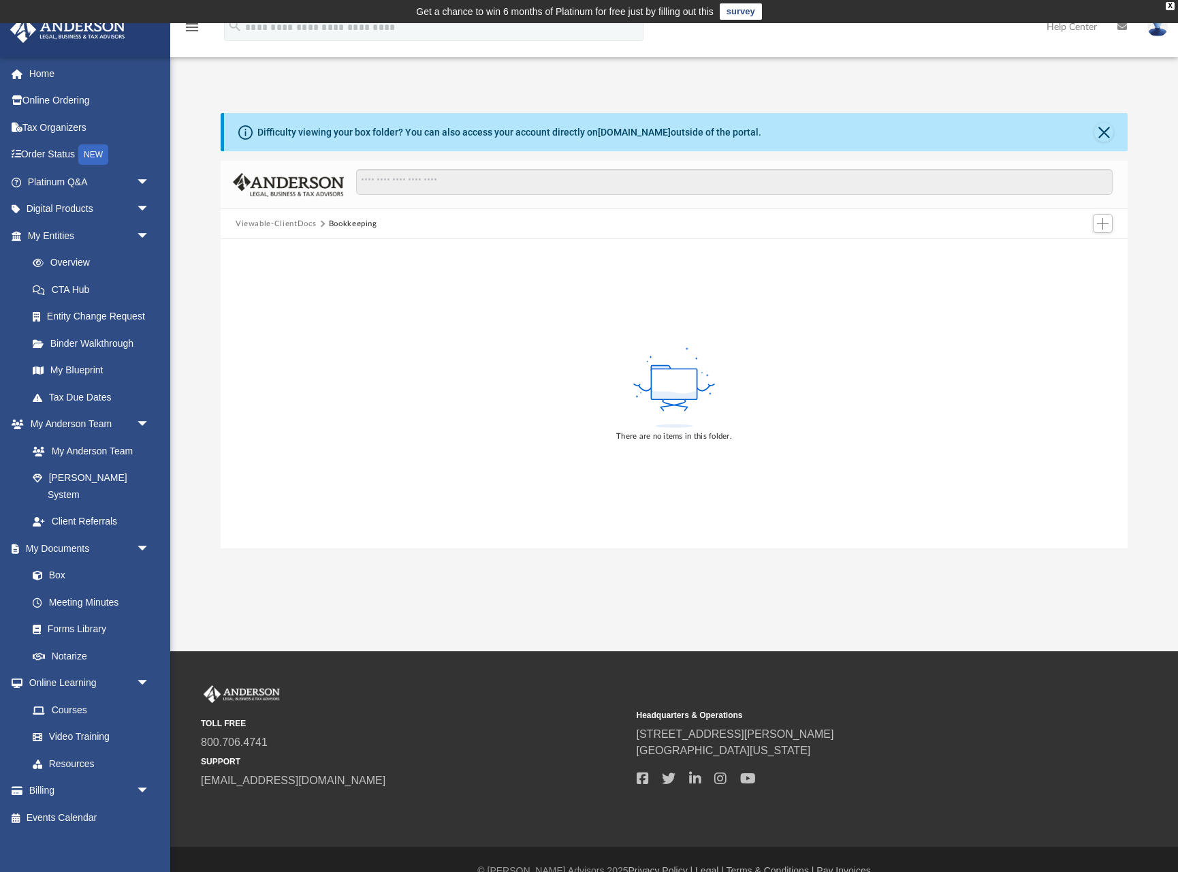
click at [281, 224] on button "Viewable-ClientDocs" at bounding box center [276, 224] width 80 height 12
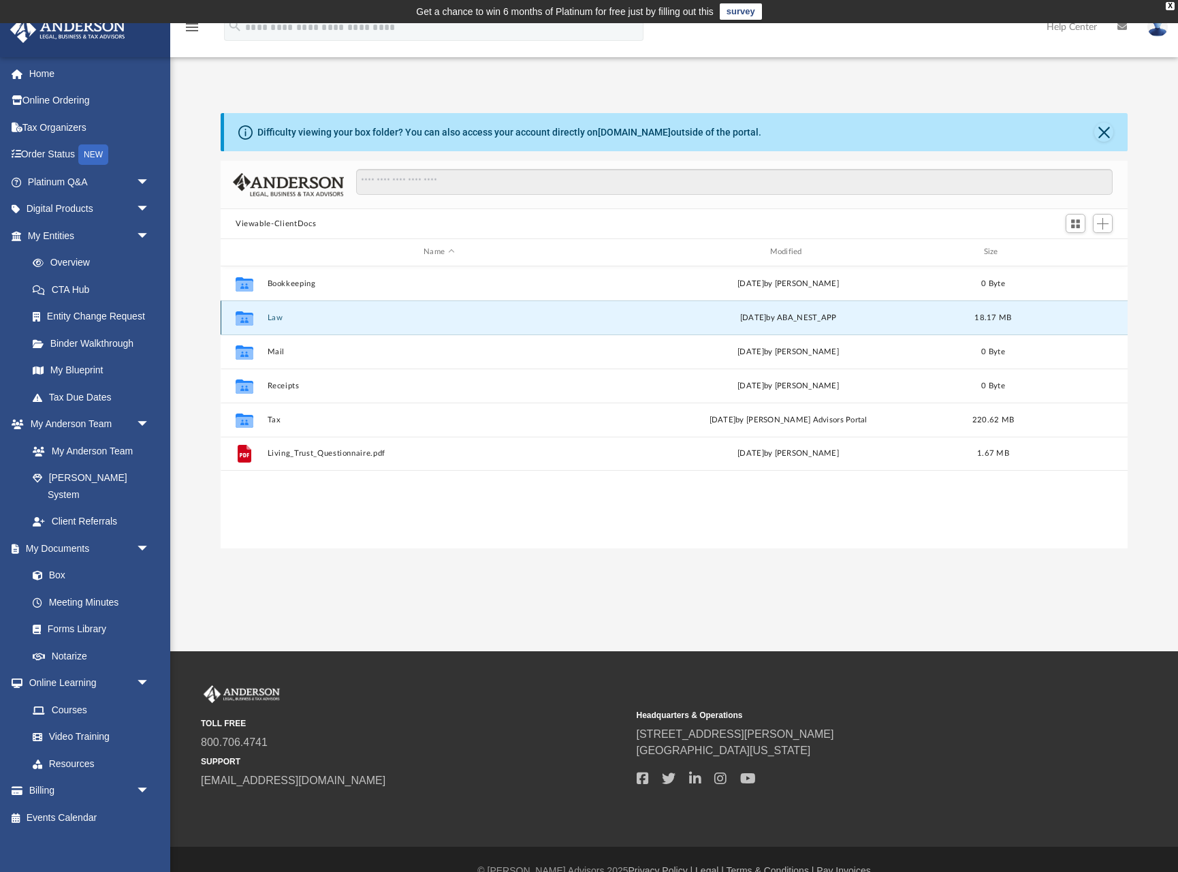
click at [269, 318] on button "Law" at bounding box center [439, 317] width 343 height 9
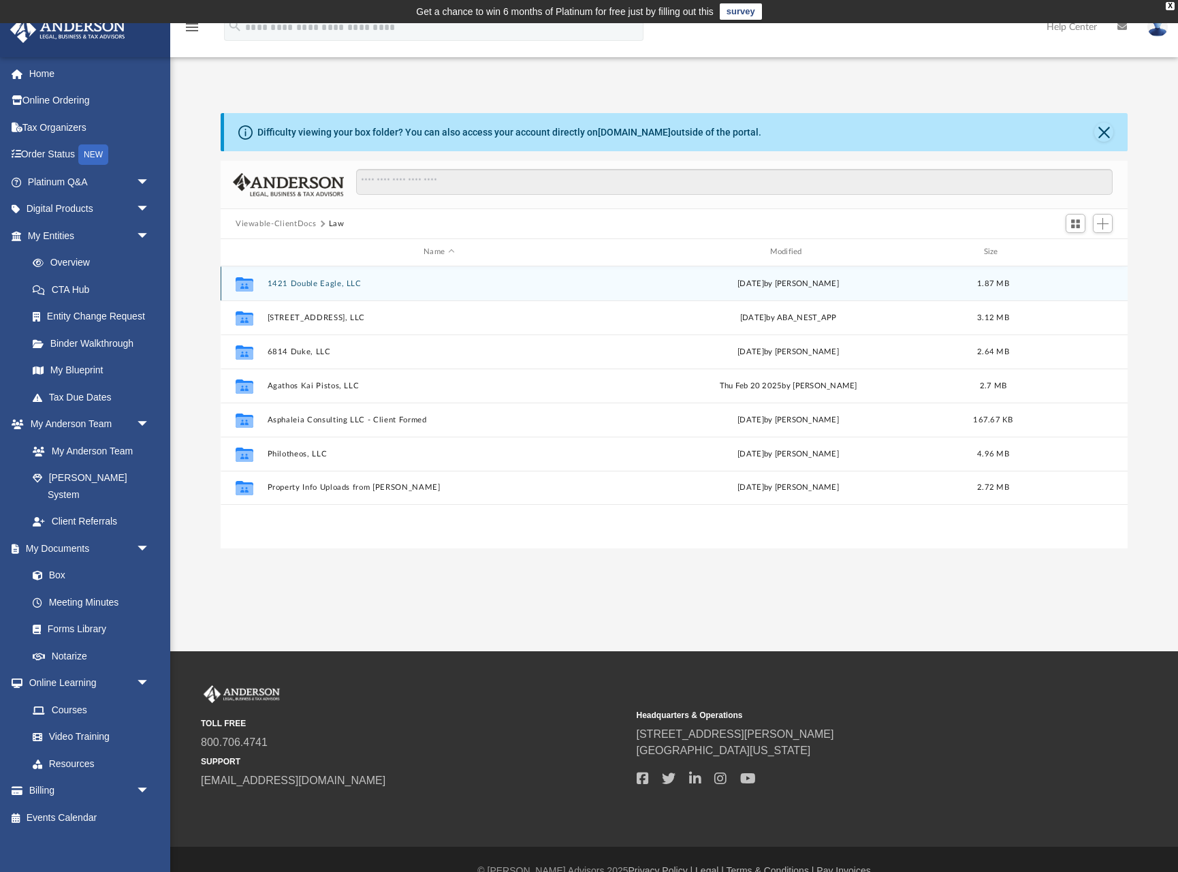
click at [302, 282] on button "1421 Double Eagle, LLC" at bounding box center [439, 283] width 343 height 9
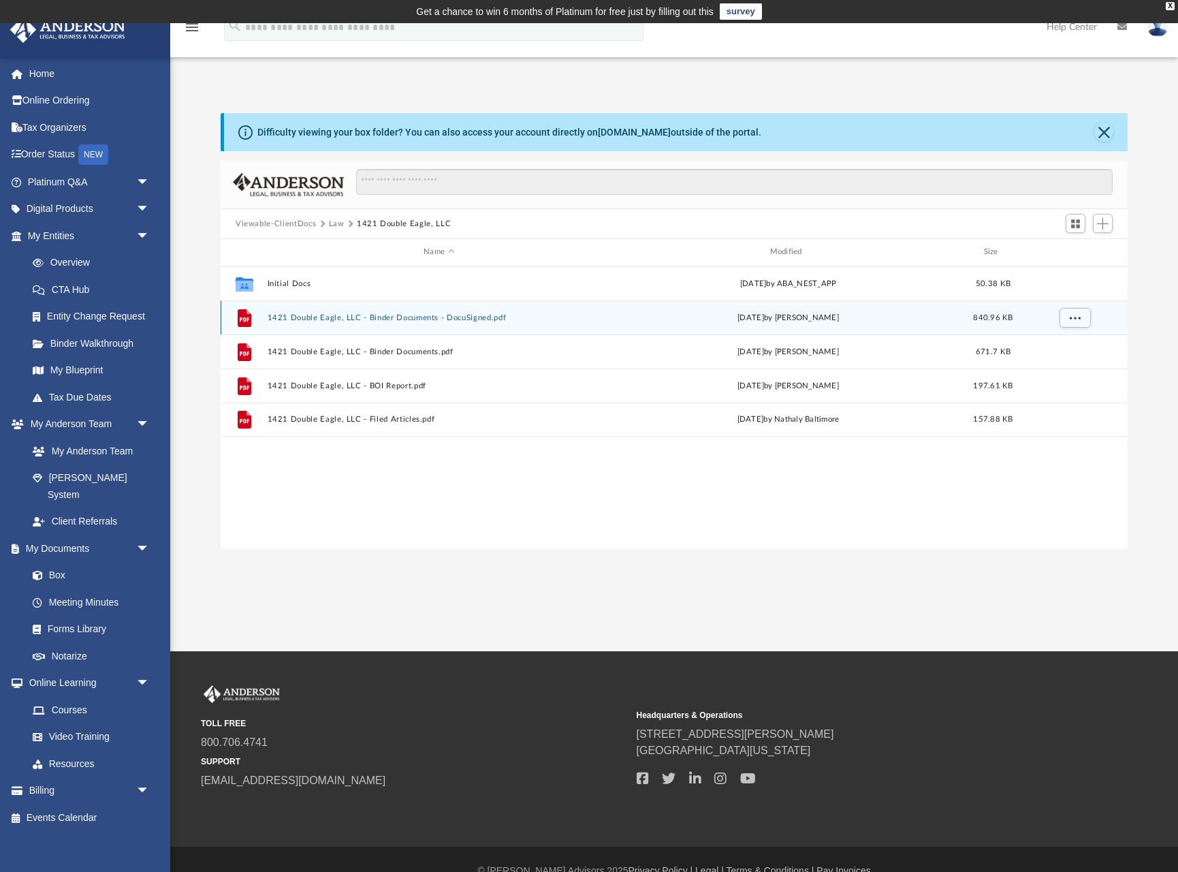
click at [395, 317] on button "1421 Double Eagle, LLC - Binder Documents - DocuSigned.pdf" at bounding box center [439, 317] width 343 height 9
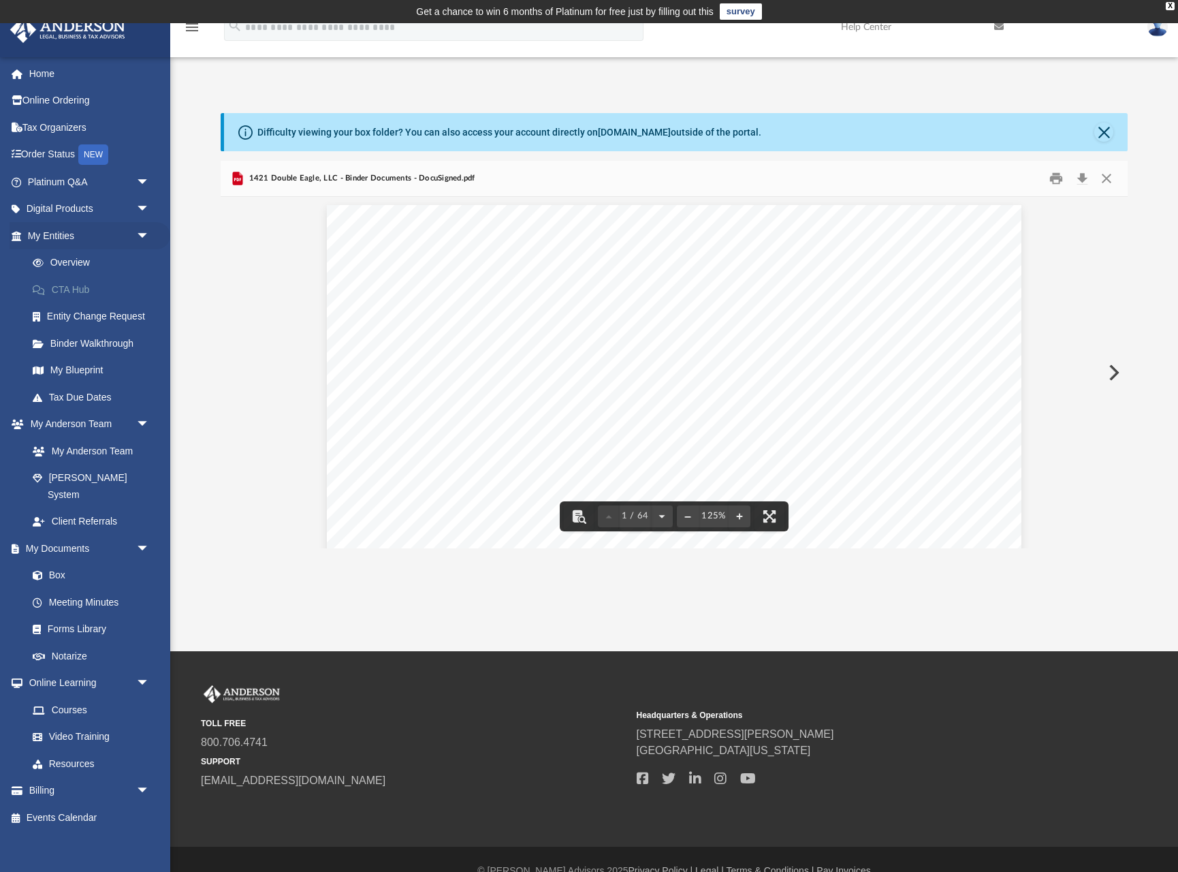
scroll to position [1, 0]
click at [62, 535] on link "My Documents arrow_drop_down" at bounding box center [90, 548] width 161 height 27
click at [76, 588] on link "Meeting Minutes" at bounding box center [94, 601] width 151 height 27
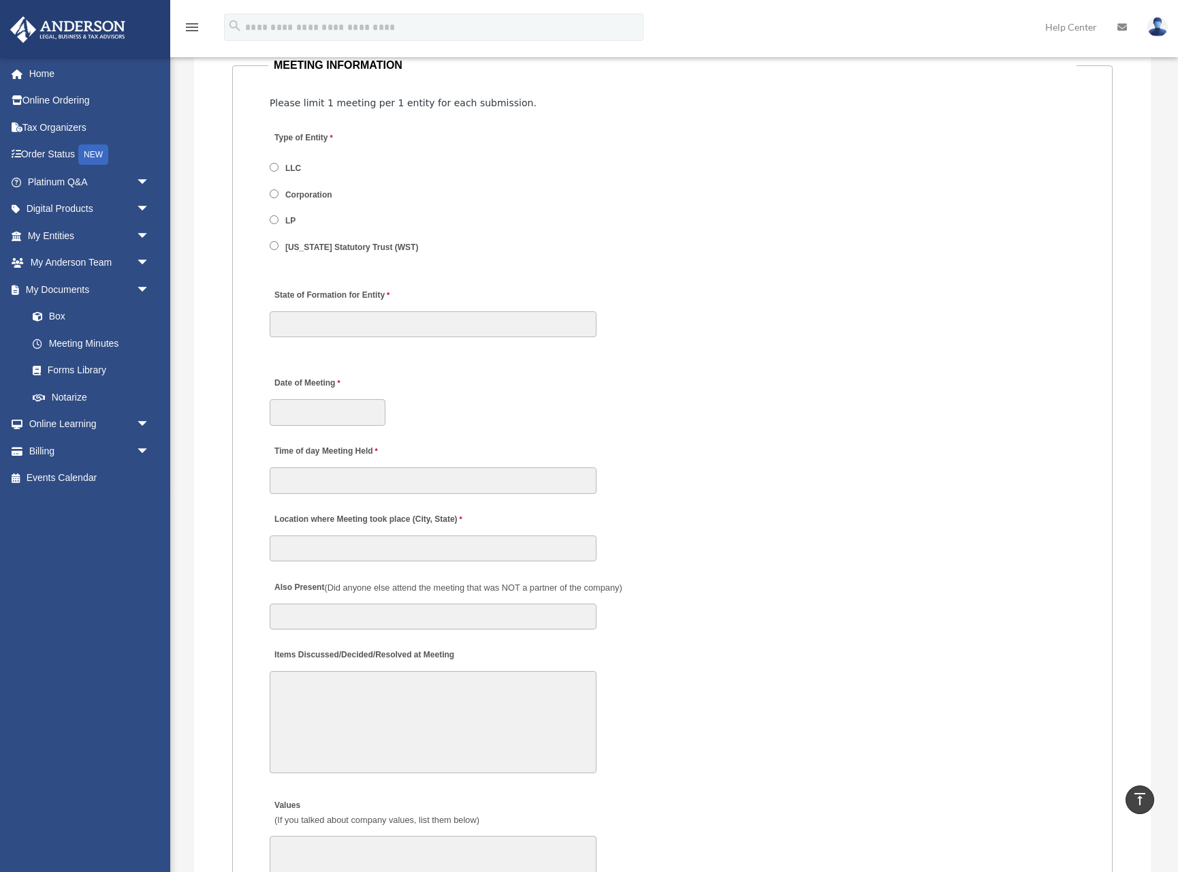
scroll to position [1687, 0]
click at [67, 261] on link "My Anderson Team arrow_drop_down" at bounding box center [90, 262] width 161 height 27
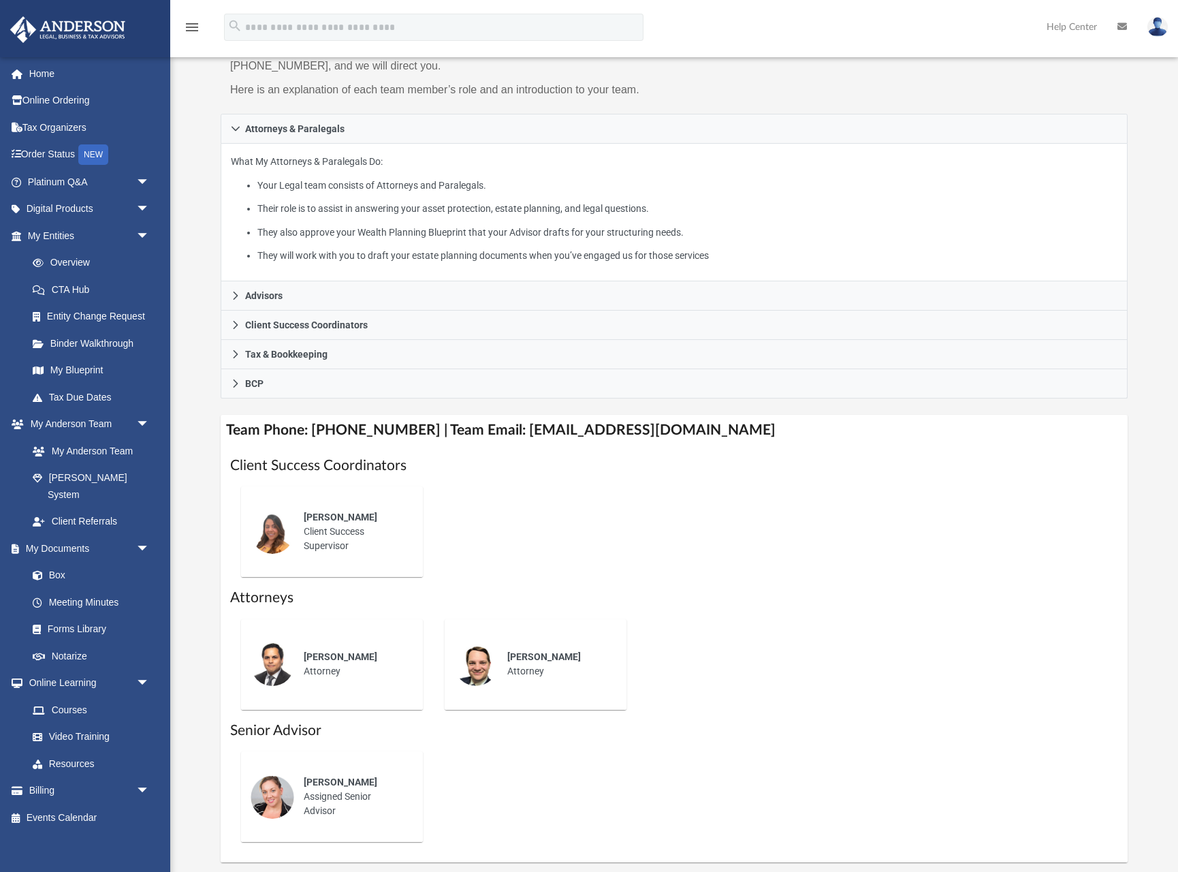
scroll to position [188, 0]
click at [334, 518] on span "[PERSON_NAME]" at bounding box center [341, 516] width 74 height 11
click at [328, 531] on div "[PERSON_NAME] Client Success Supervisor" at bounding box center [353, 531] width 119 height 62
drag, startPoint x: 706, startPoint y: 432, endPoint x: 518, endPoint y: 434, distance: 187.9
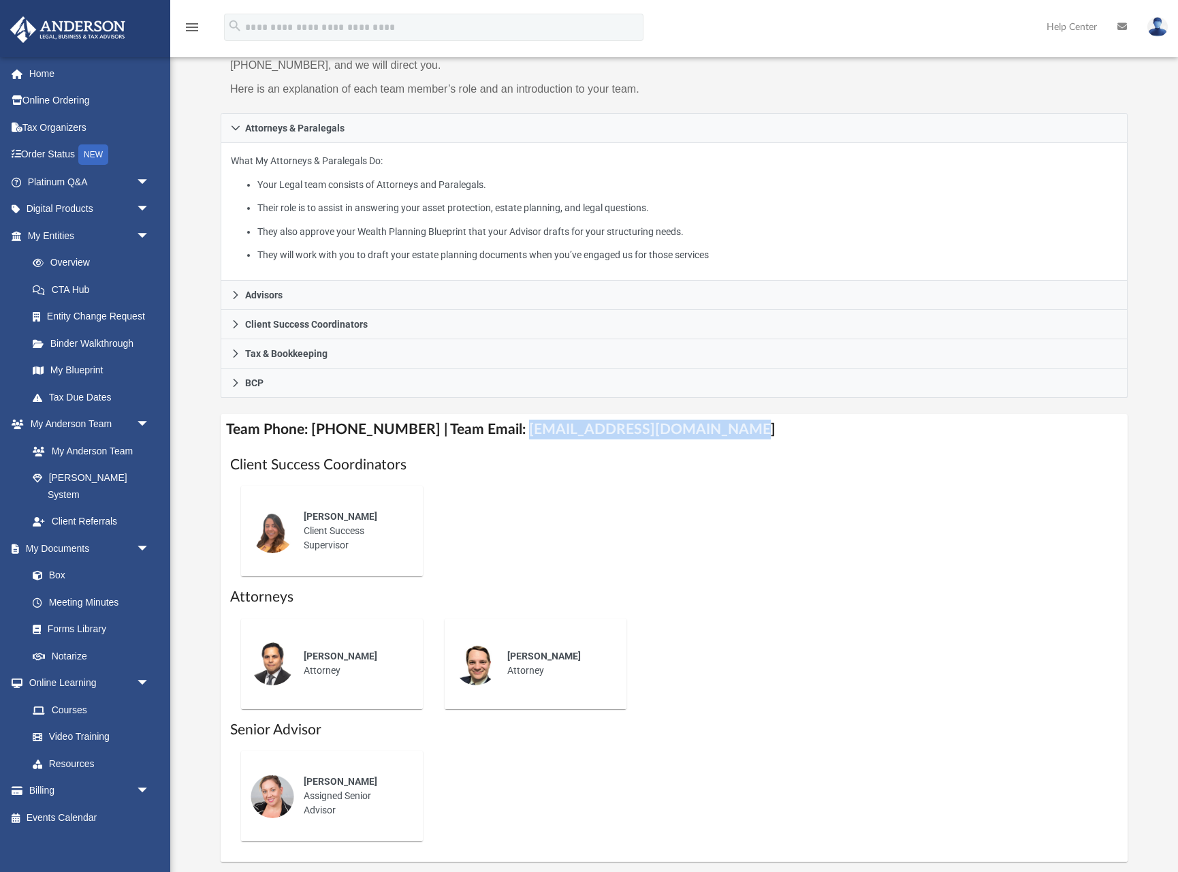
click at [505, 434] on h4 "Team Phone: [PHONE_NUMBER] | Team Email: [EMAIL_ADDRESS][DOMAIN_NAME]" at bounding box center [674, 429] width 907 height 31
copy h4 "[EMAIL_ADDRESS][DOMAIN_NAME]"
click at [54, 562] on link "Box" at bounding box center [94, 575] width 151 height 27
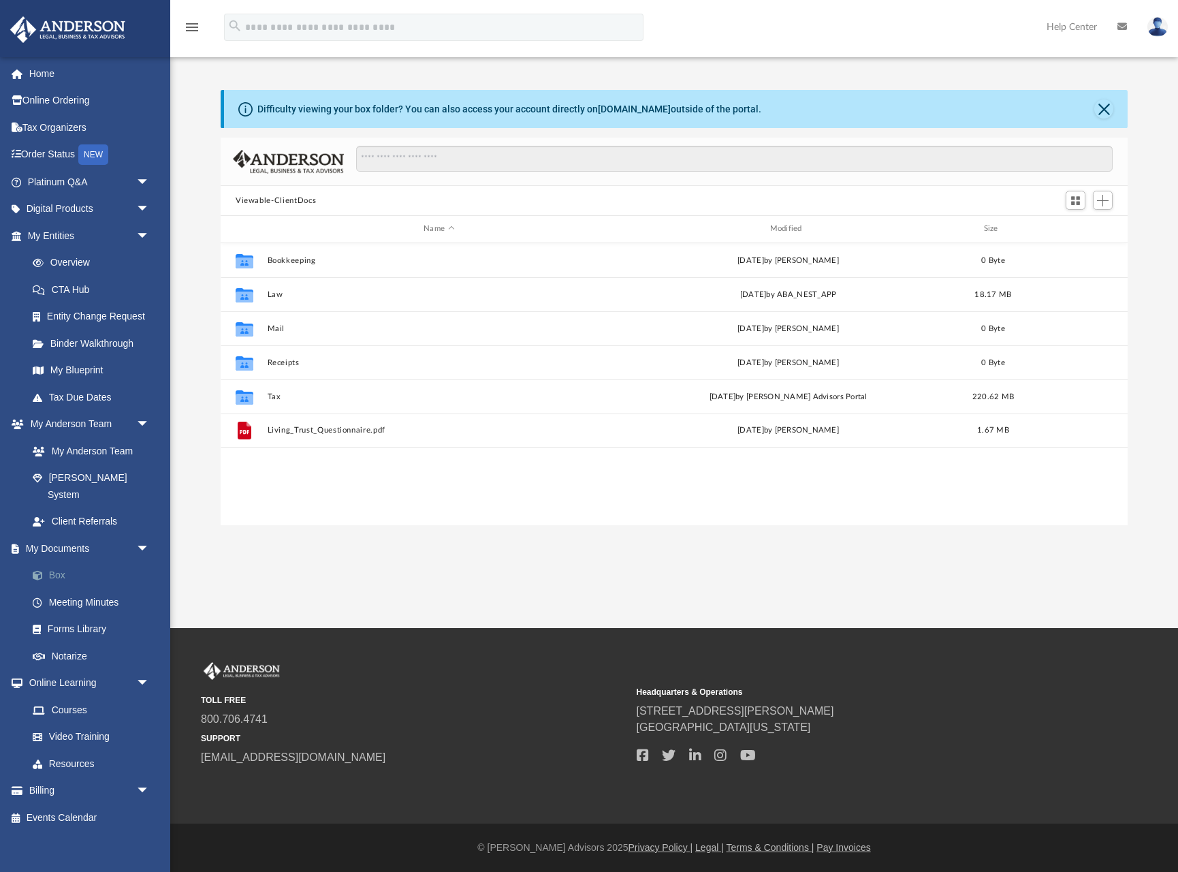
scroll to position [310, 907]
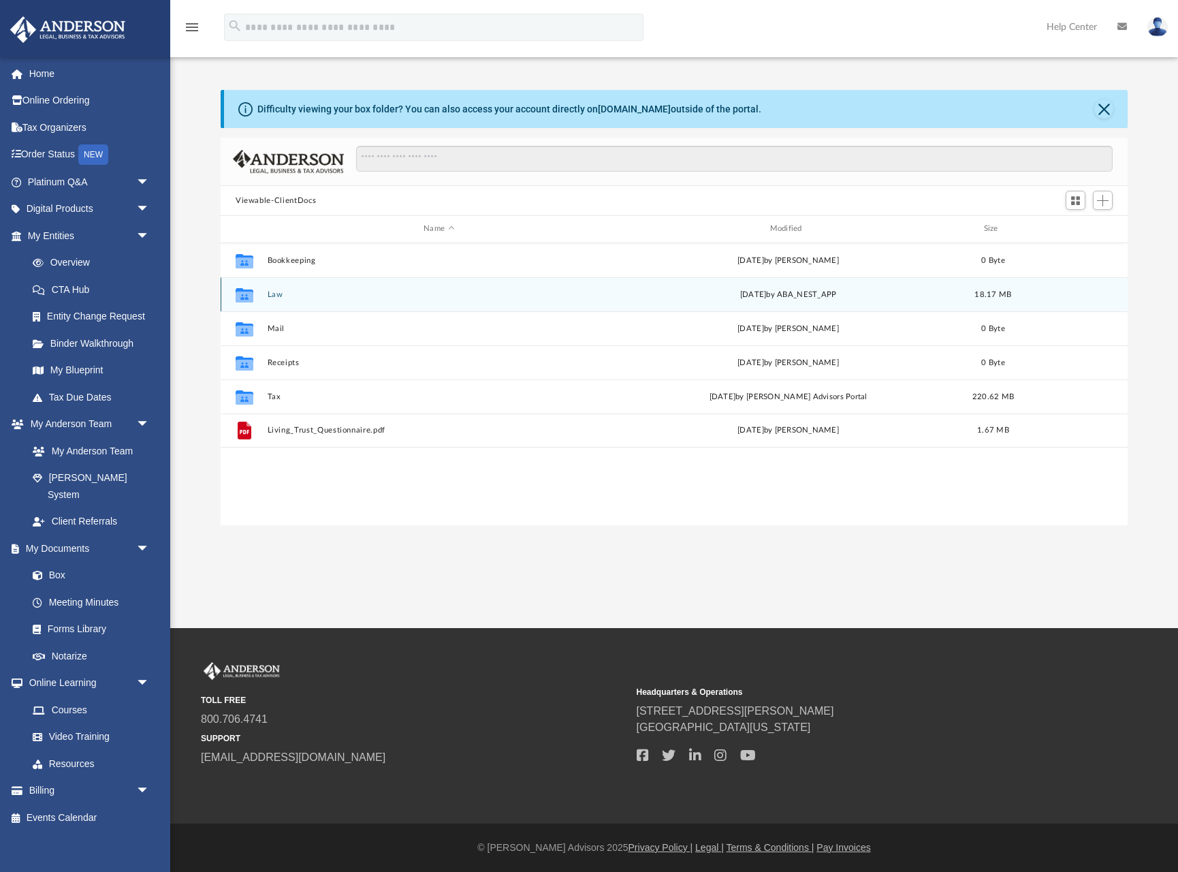
click at [275, 296] on button "Law" at bounding box center [439, 294] width 343 height 9
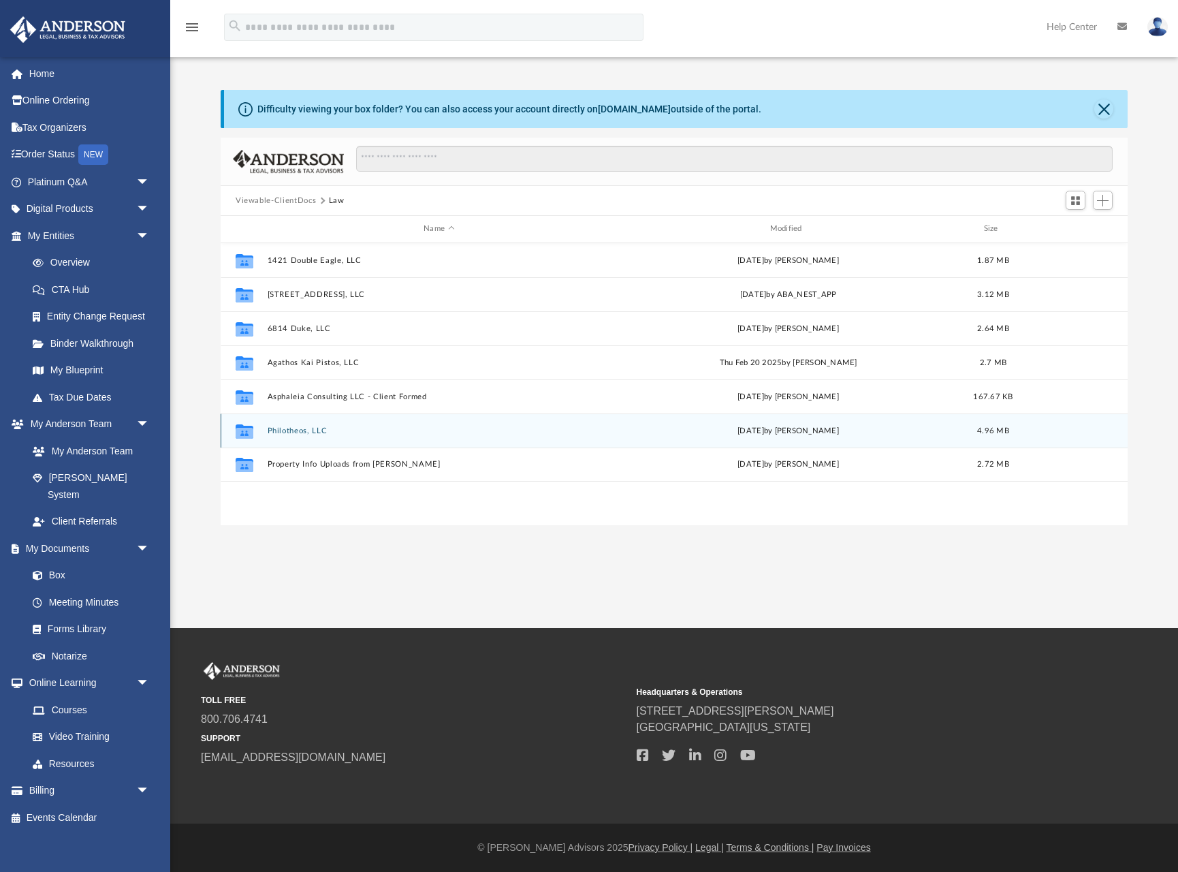
click at [284, 433] on button "Philotheos, LLC" at bounding box center [439, 430] width 343 height 9
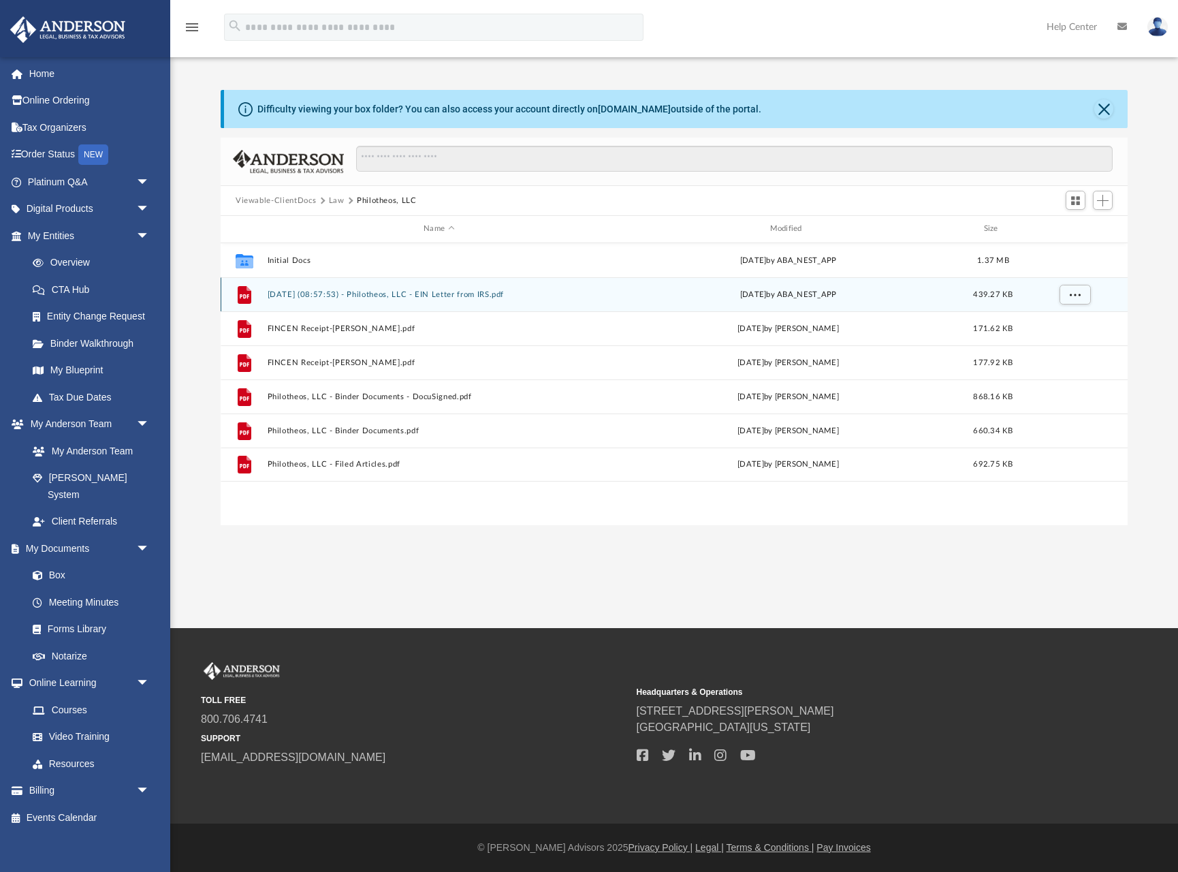
click at [387, 296] on button "[DATE] (08:57:53) - Philotheos, LLC - EIN Letter from IRS.pdf" at bounding box center [439, 294] width 343 height 9
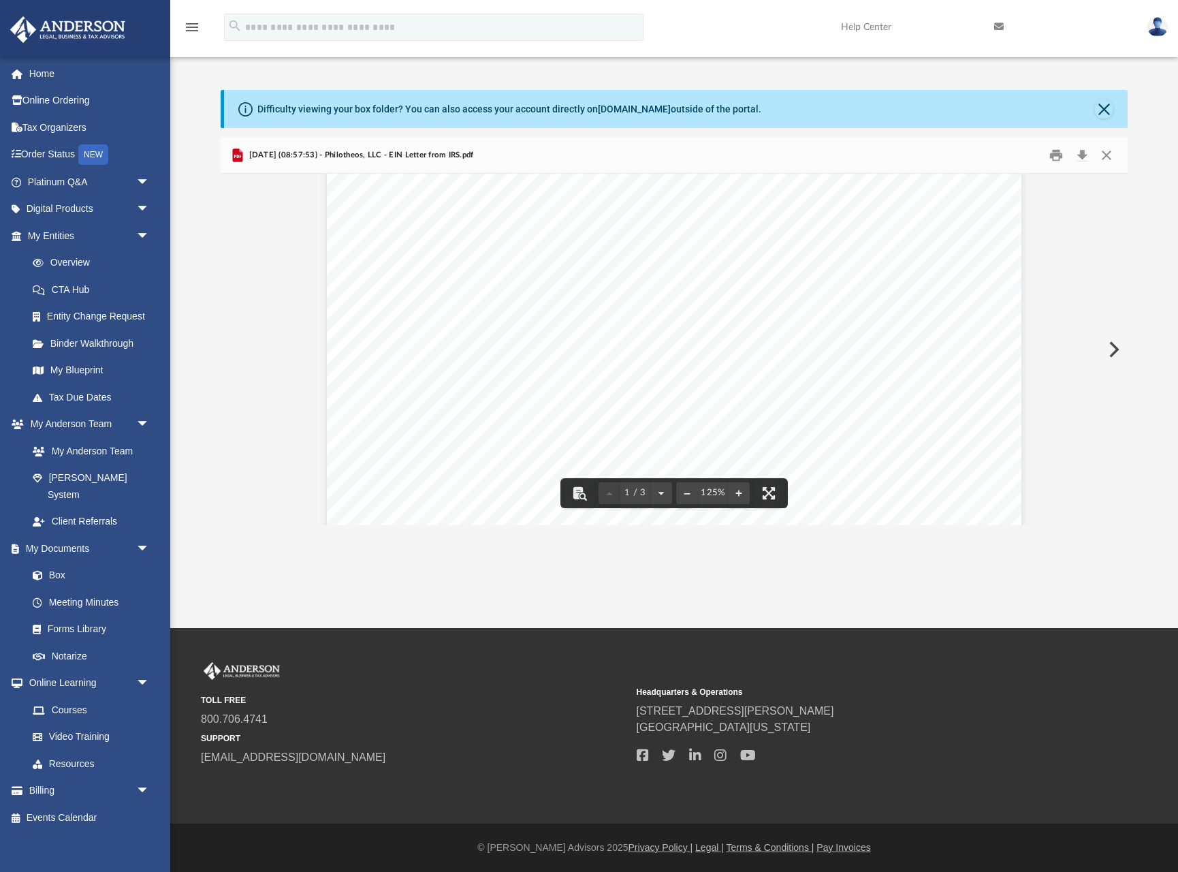
scroll to position [0, 0]
click at [1102, 109] on button "Close" at bounding box center [1103, 108] width 19 height 19
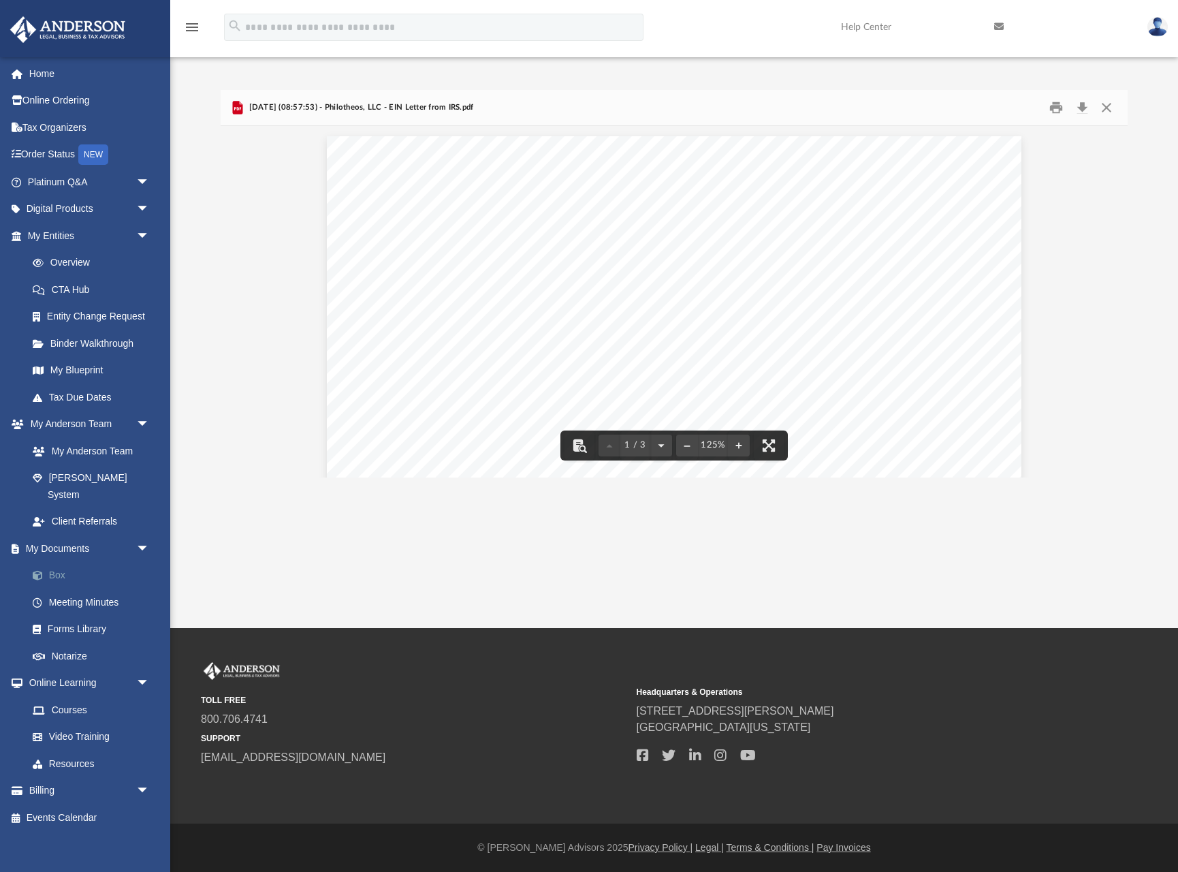
click at [55, 562] on link "Box" at bounding box center [94, 575] width 151 height 27
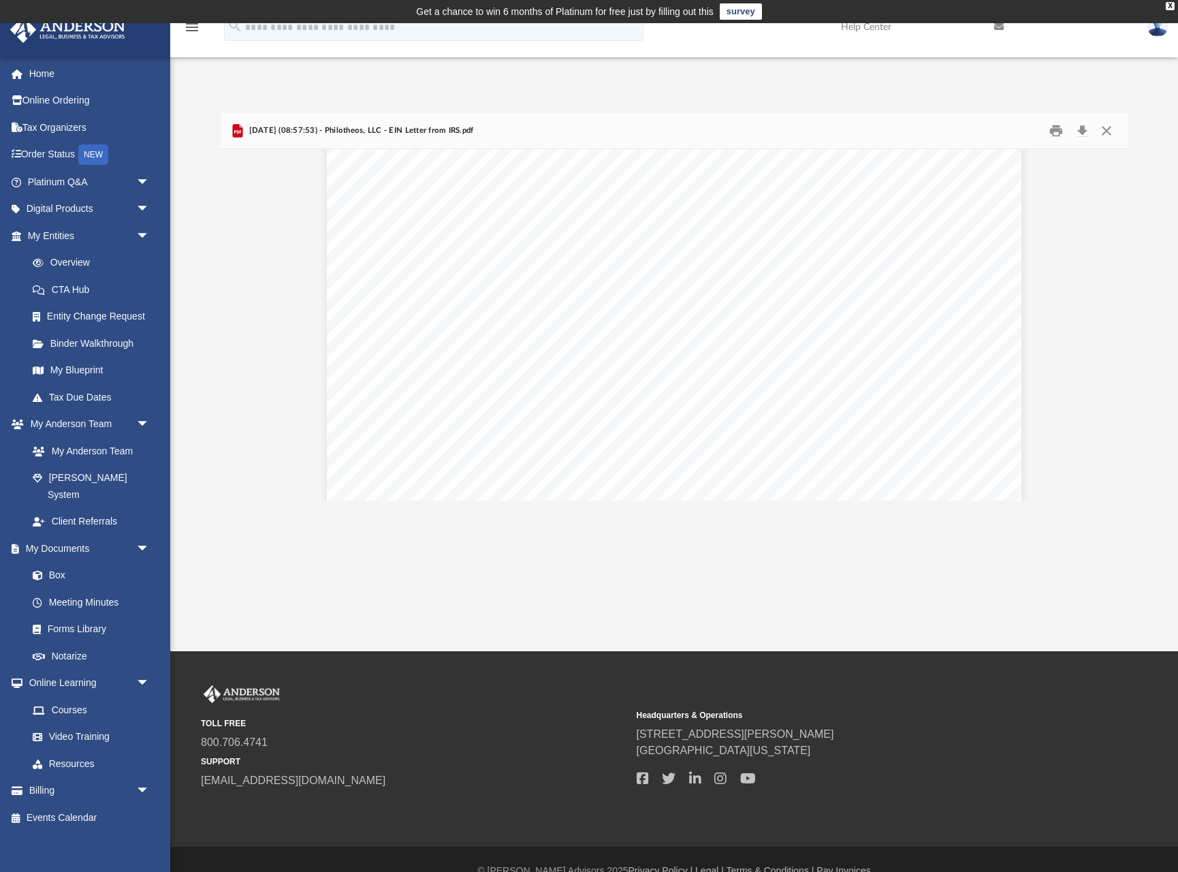
scroll to position [62, 0]
click at [50, 562] on link "Box" at bounding box center [94, 575] width 151 height 27
click at [58, 562] on link "Box" at bounding box center [94, 575] width 151 height 27
click at [1107, 129] on button "Close" at bounding box center [1106, 131] width 25 height 21
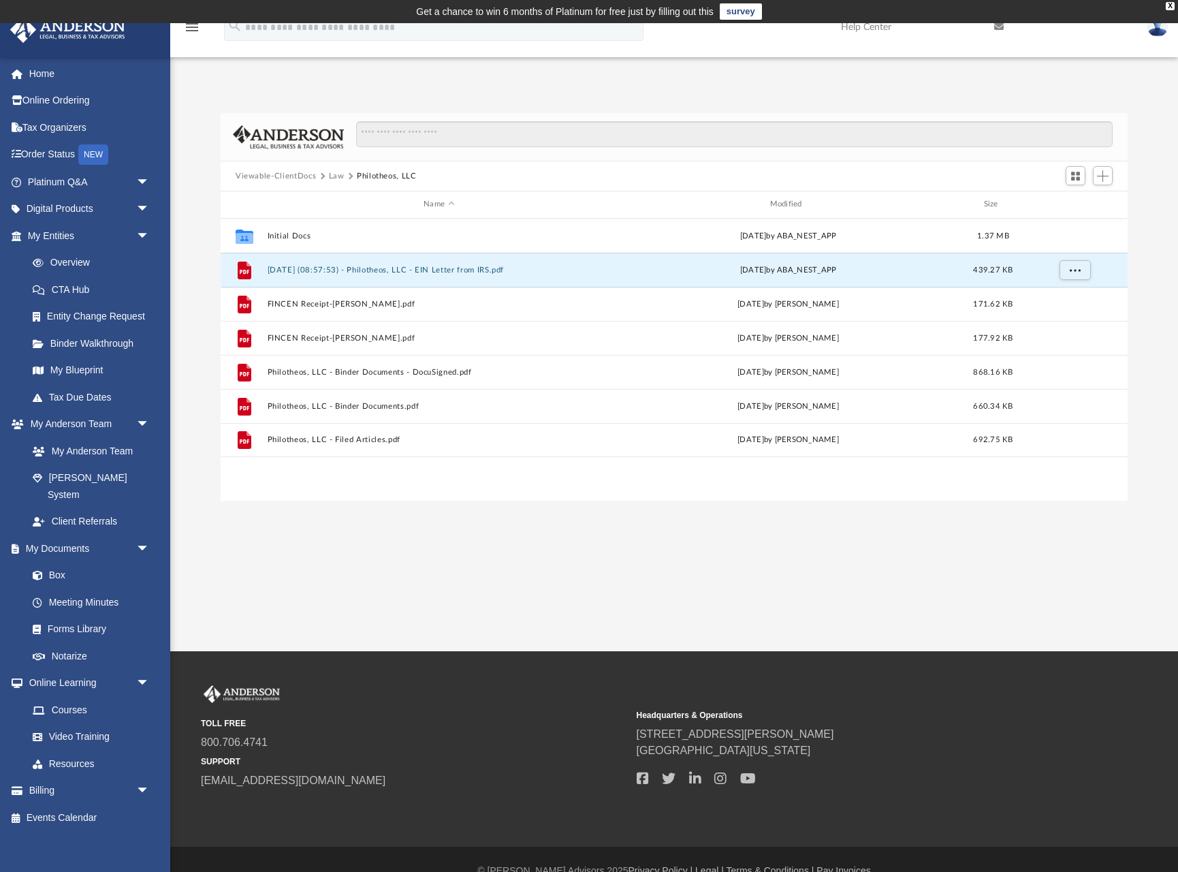
click at [334, 174] on button "Law" at bounding box center [337, 176] width 16 height 12
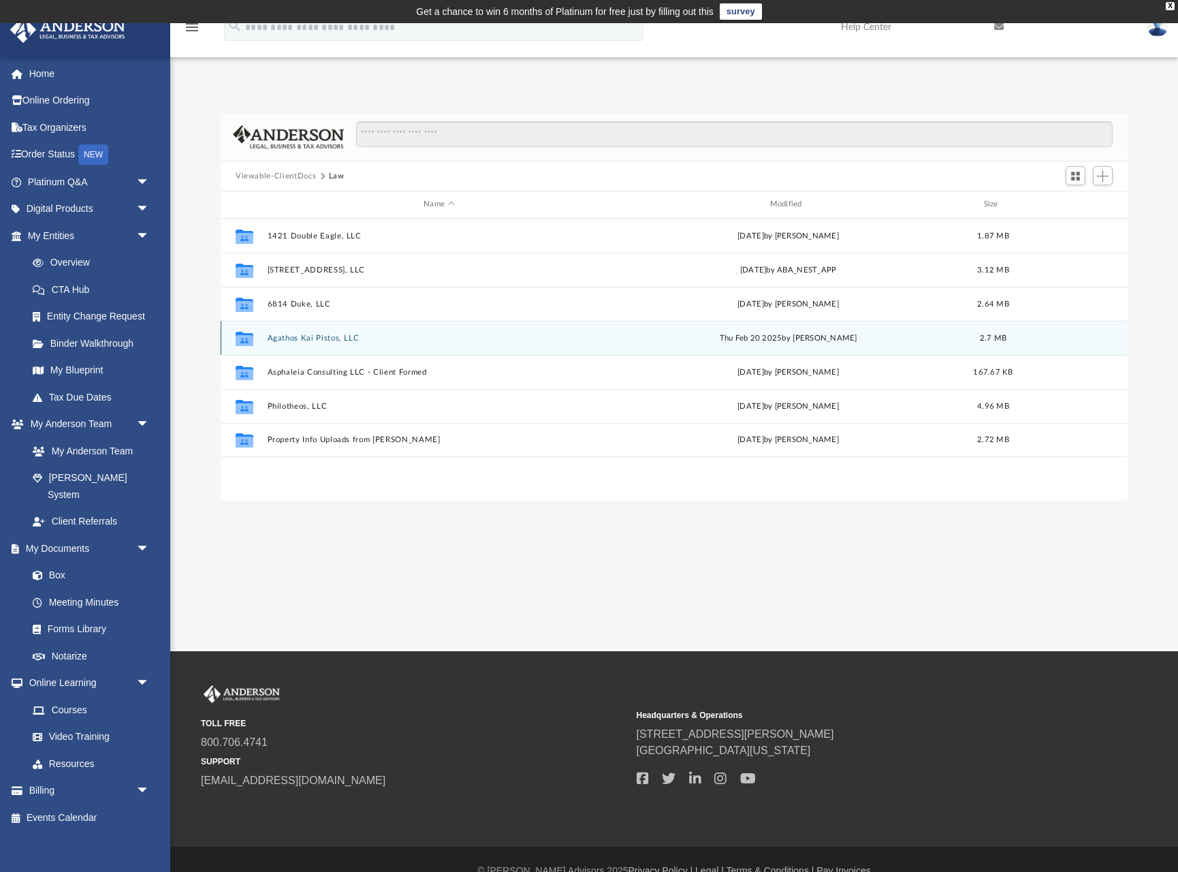
click at [290, 337] on button "Agathos Kai Pistos, LLC" at bounding box center [439, 338] width 343 height 9
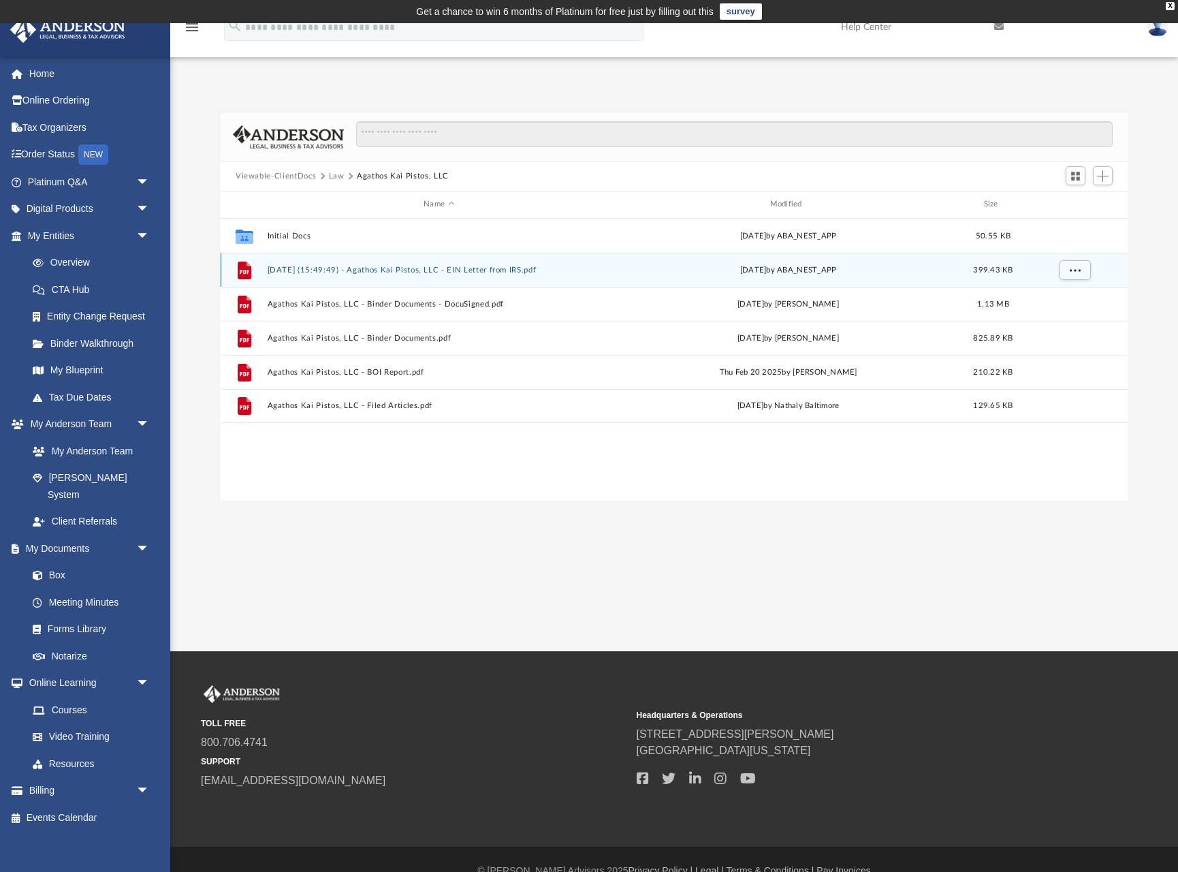
click at [416, 272] on button "[DATE] (15:49:49) - Agathos Kai Pistos, LLC - EIN Letter from IRS.pdf" at bounding box center [439, 270] width 343 height 9
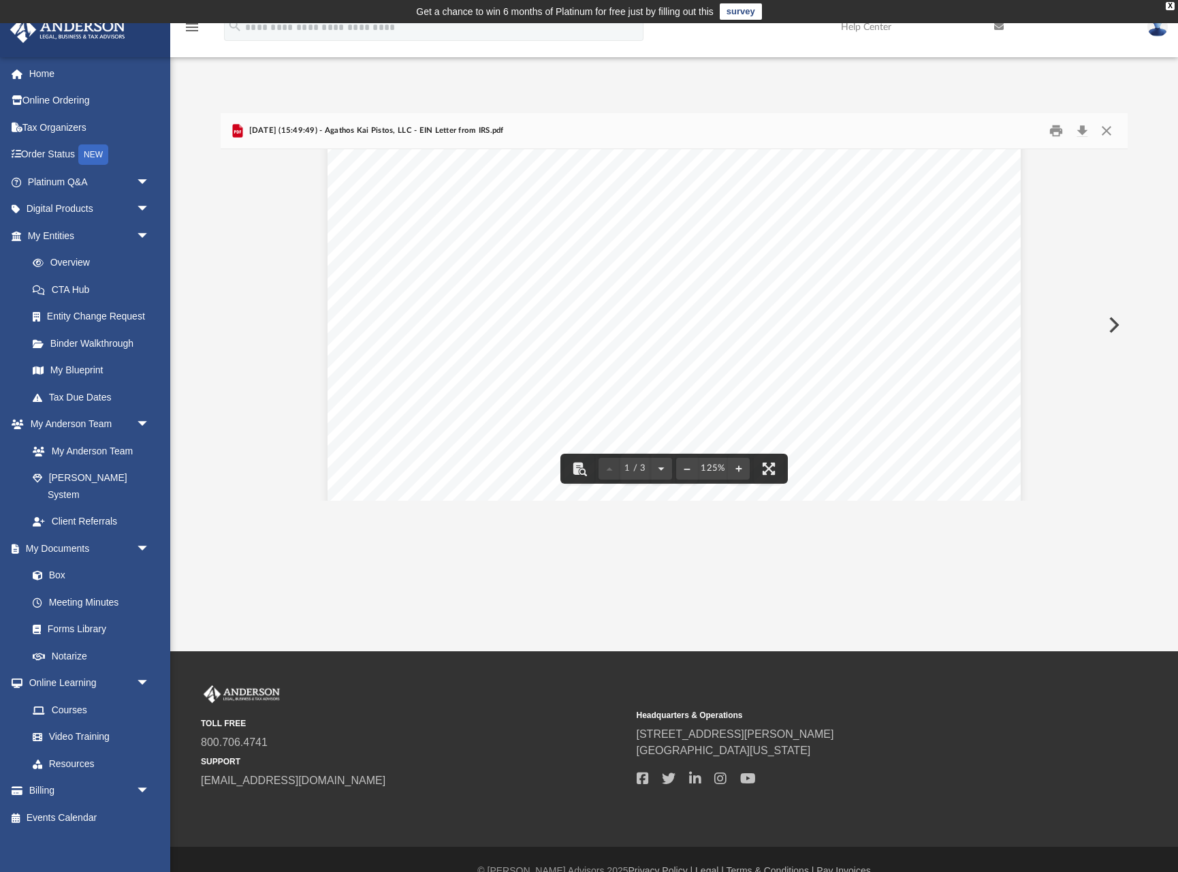
scroll to position [52, 0]
click at [745, 343] on div "Page 1" at bounding box center [674, 557] width 692 height 899
click at [1107, 129] on button "Close" at bounding box center [1106, 131] width 25 height 21
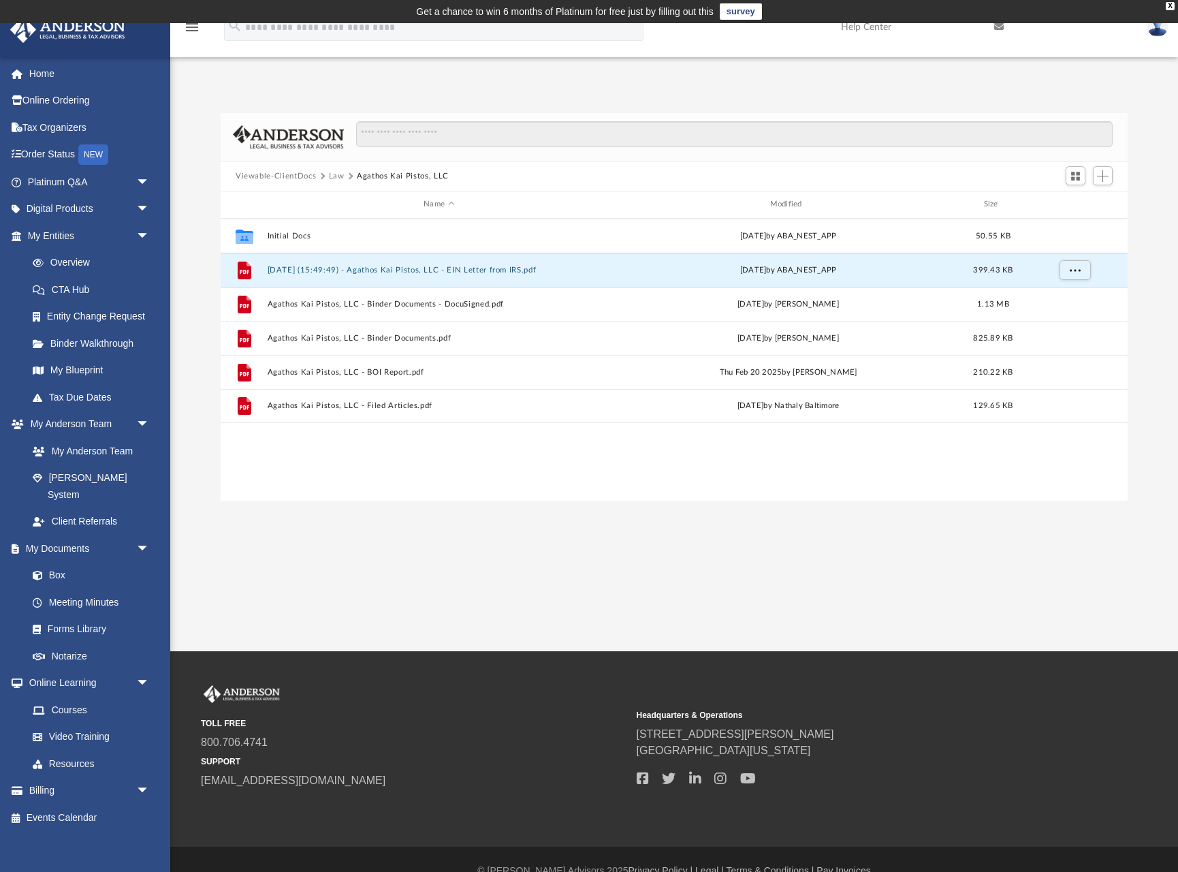
click at [335, 176] on button "Law" at bounding box center [337, 176] width 16 height 12
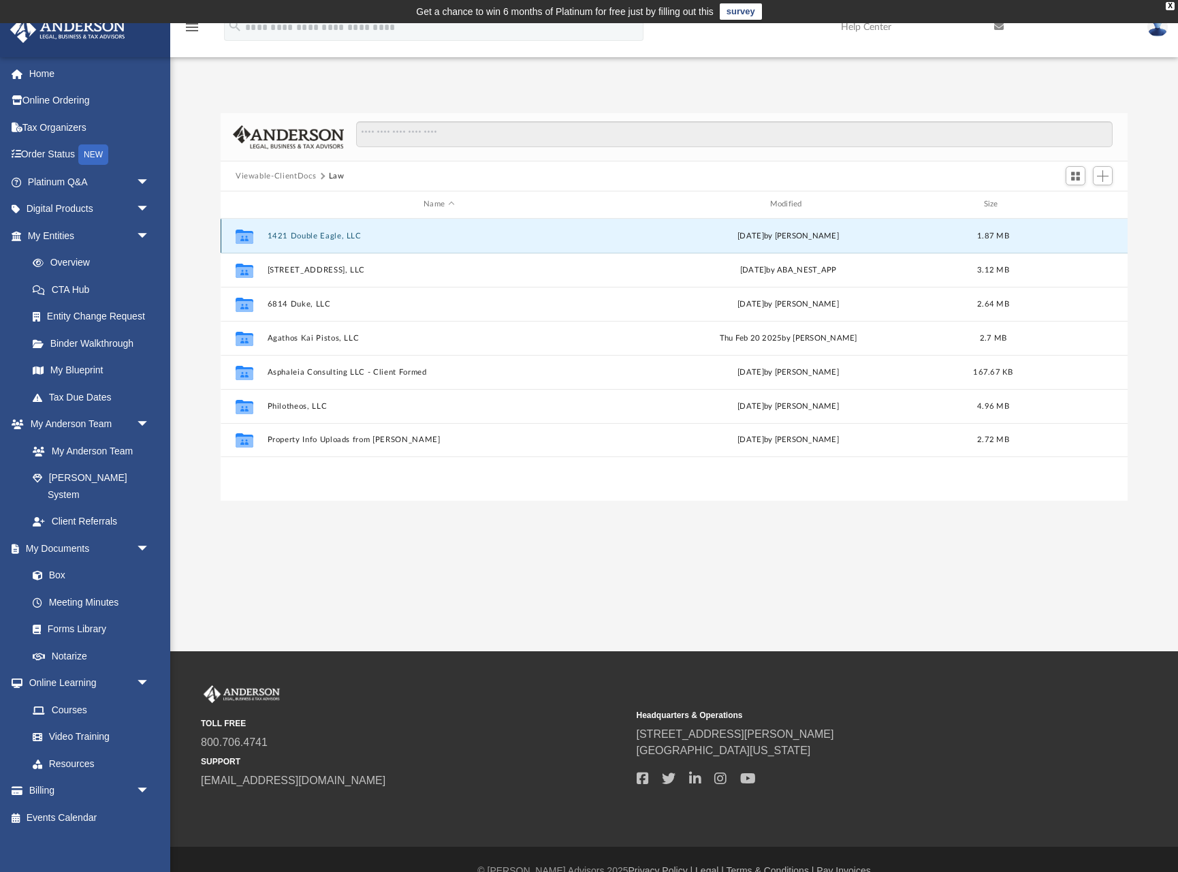
click at [306, 234] on button "1421 Double Eagle, LLC" at bounding box center [439, 236] width 343 height 9
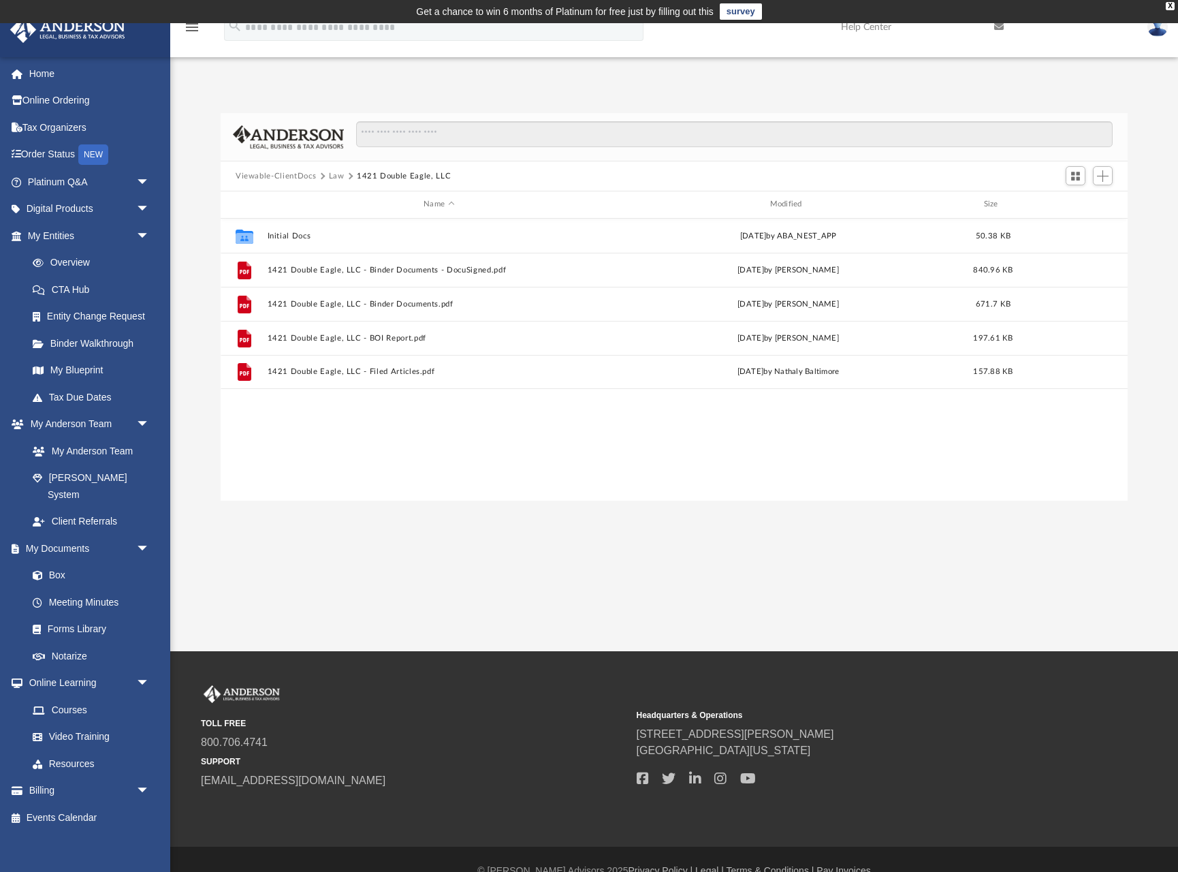
click at [335, 174] on button "Law" at bounding box center [337, 176] width 16 height 12
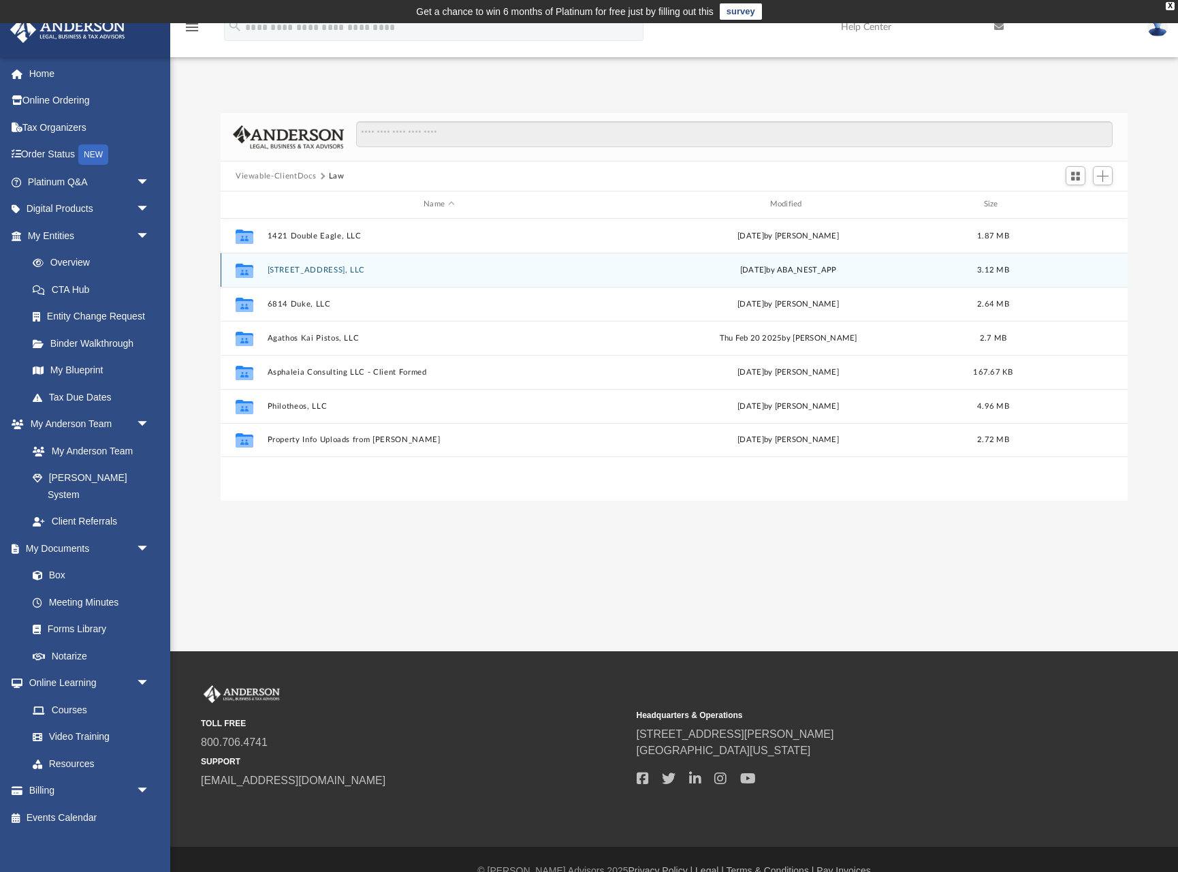
click at [306, 272] on button "[STREET_ADDRESS], LLC" at bounding box center [439, 270] width 343 height 9
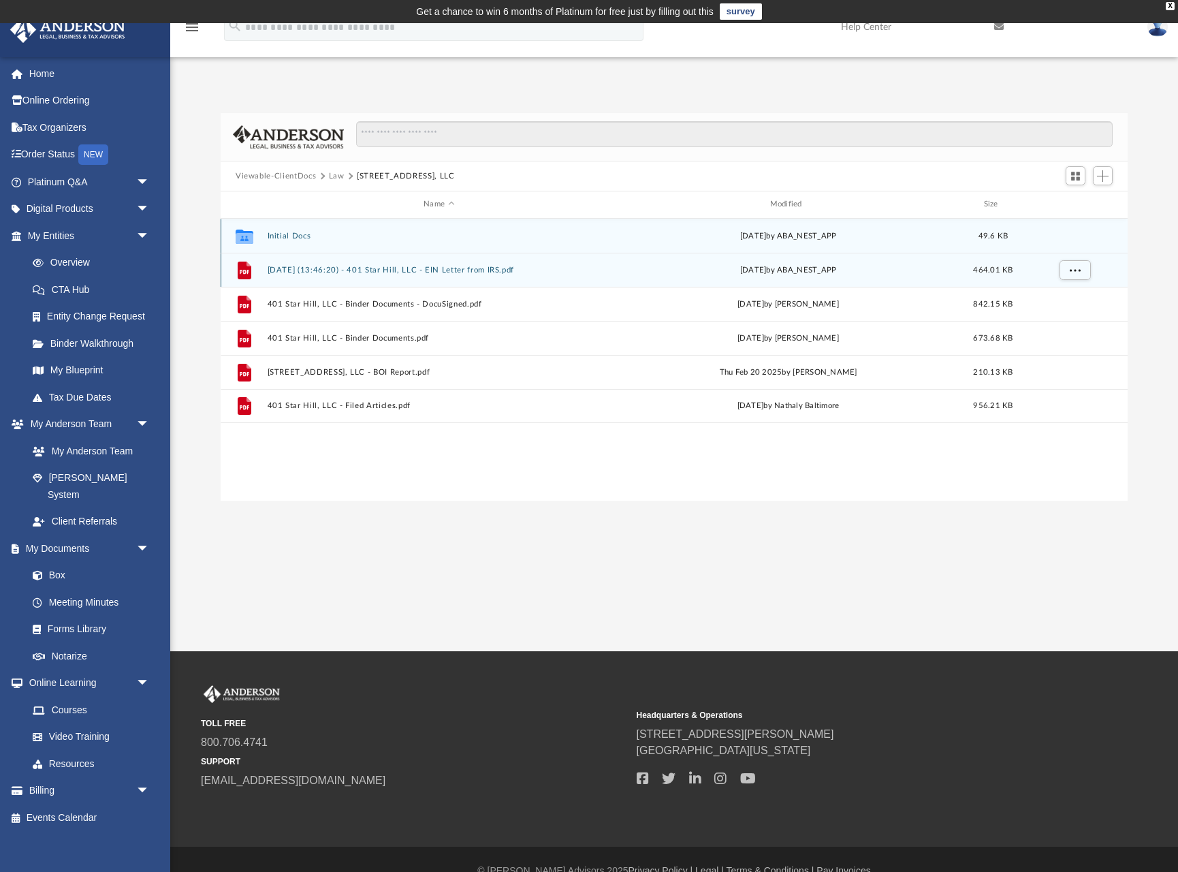
scroll to position [23, 0]
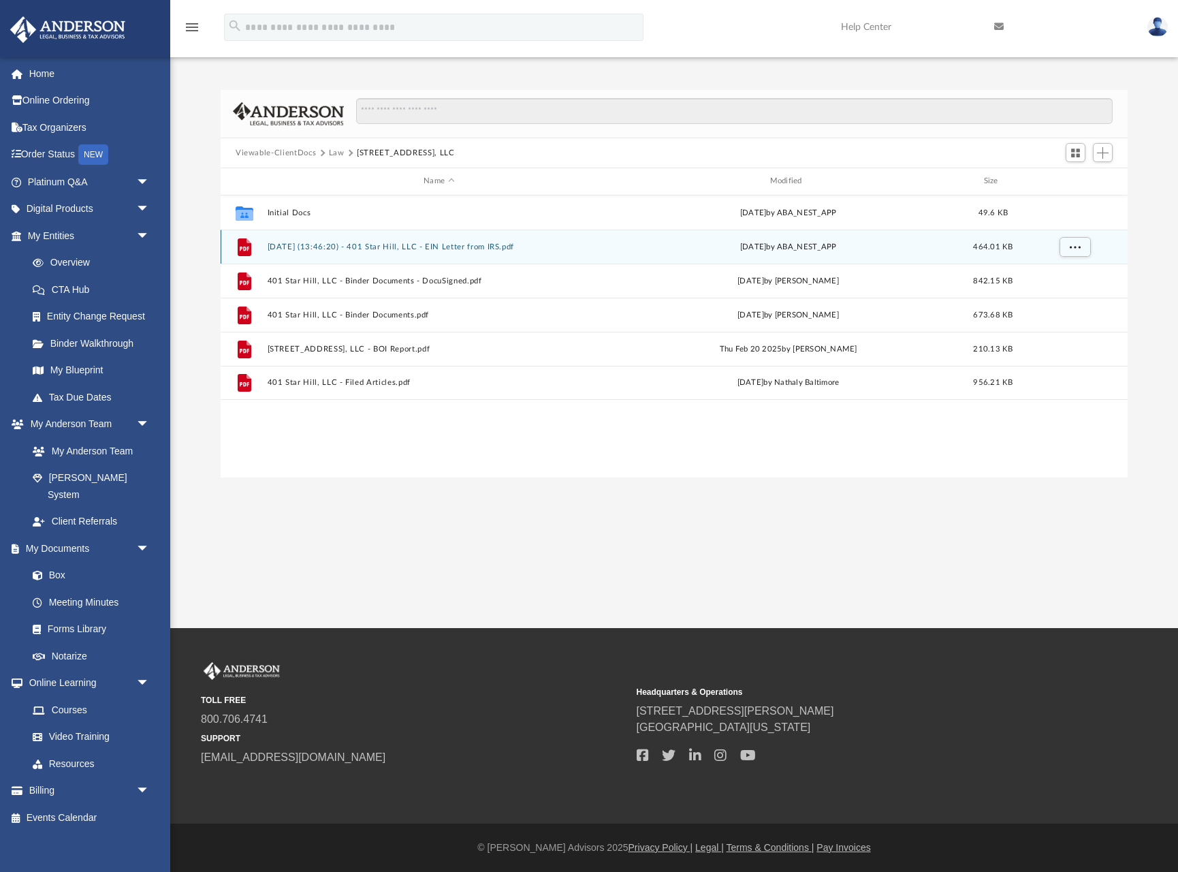
click at [302, 246] on button "[DATE] (13:46:20) - 401 Star Hill, LLC - EIN Letter from IRS.pdf" at bounding box center [439, 246] width 343 height 9
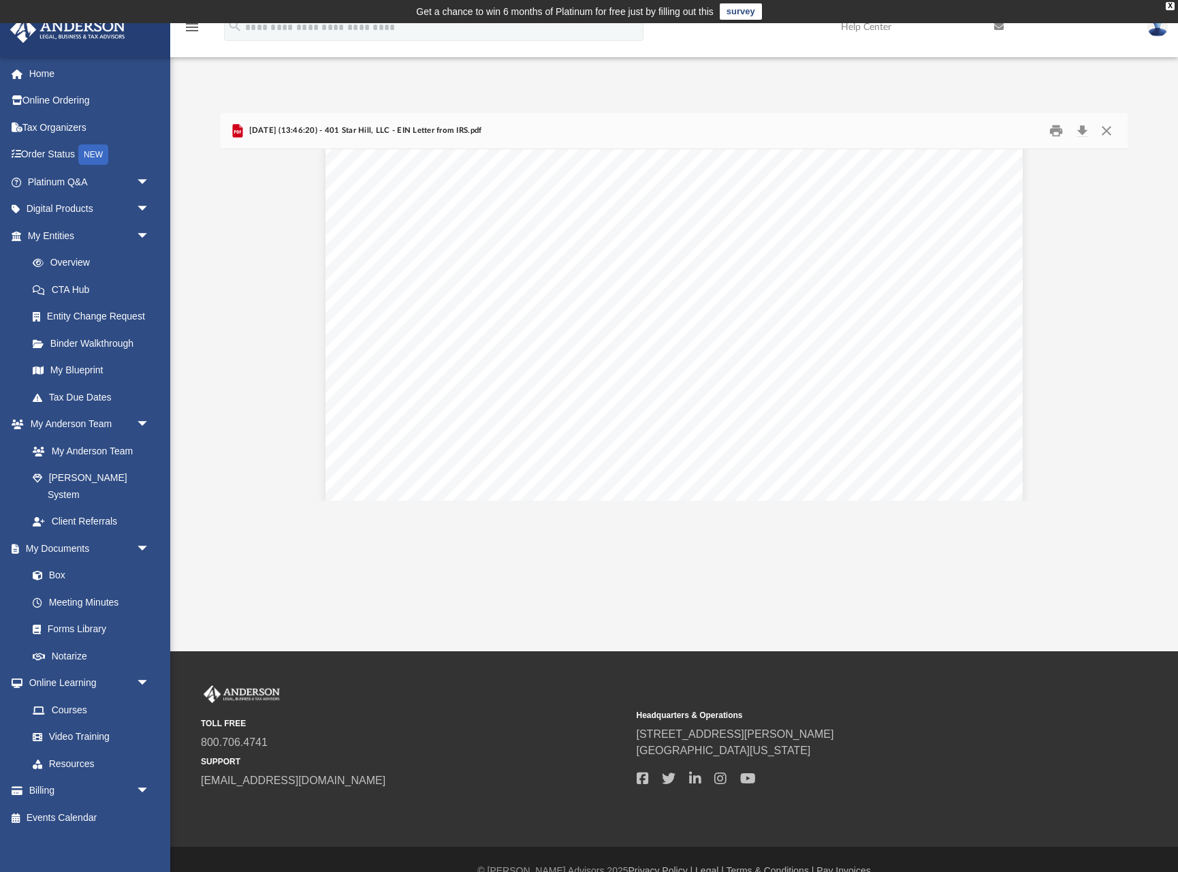
scroll to position [256, 0]
click at [1108, 129] on button "Close" at bounding box center [1106, 131] width 25 height 21
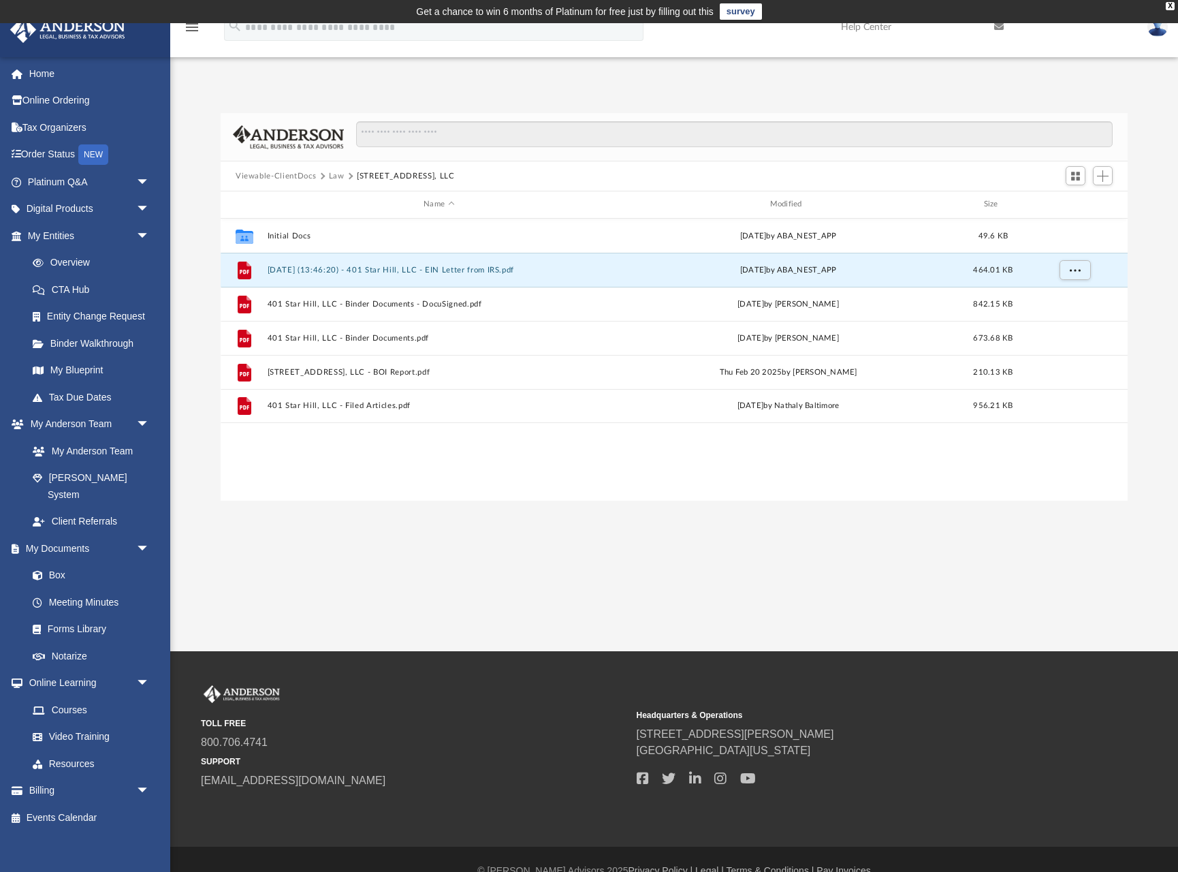
click at [334, 172] on button "Law" at bounding box center [337, 176] width 16 height 12
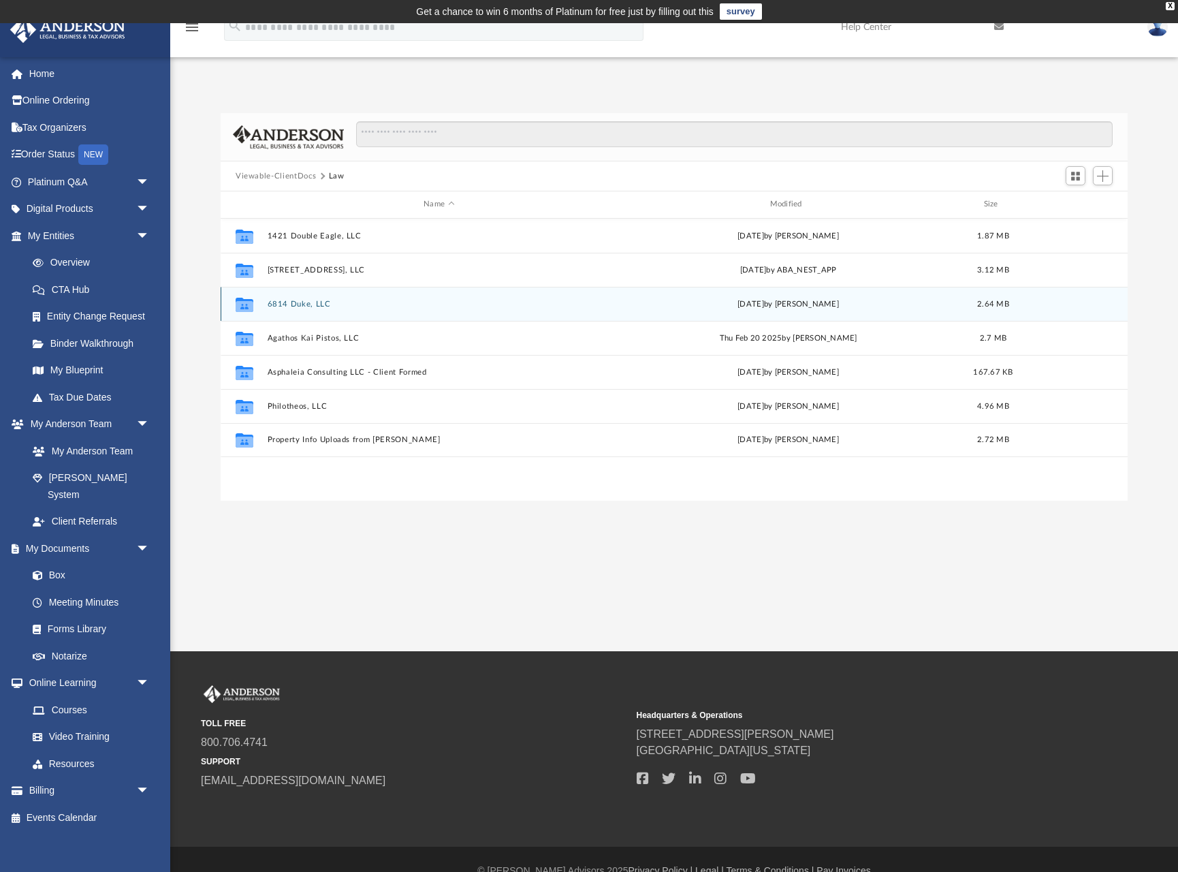
click at [288, 303] on button "6814 Duke, LLC" at bounding box center [439, 304] width 343 height 9
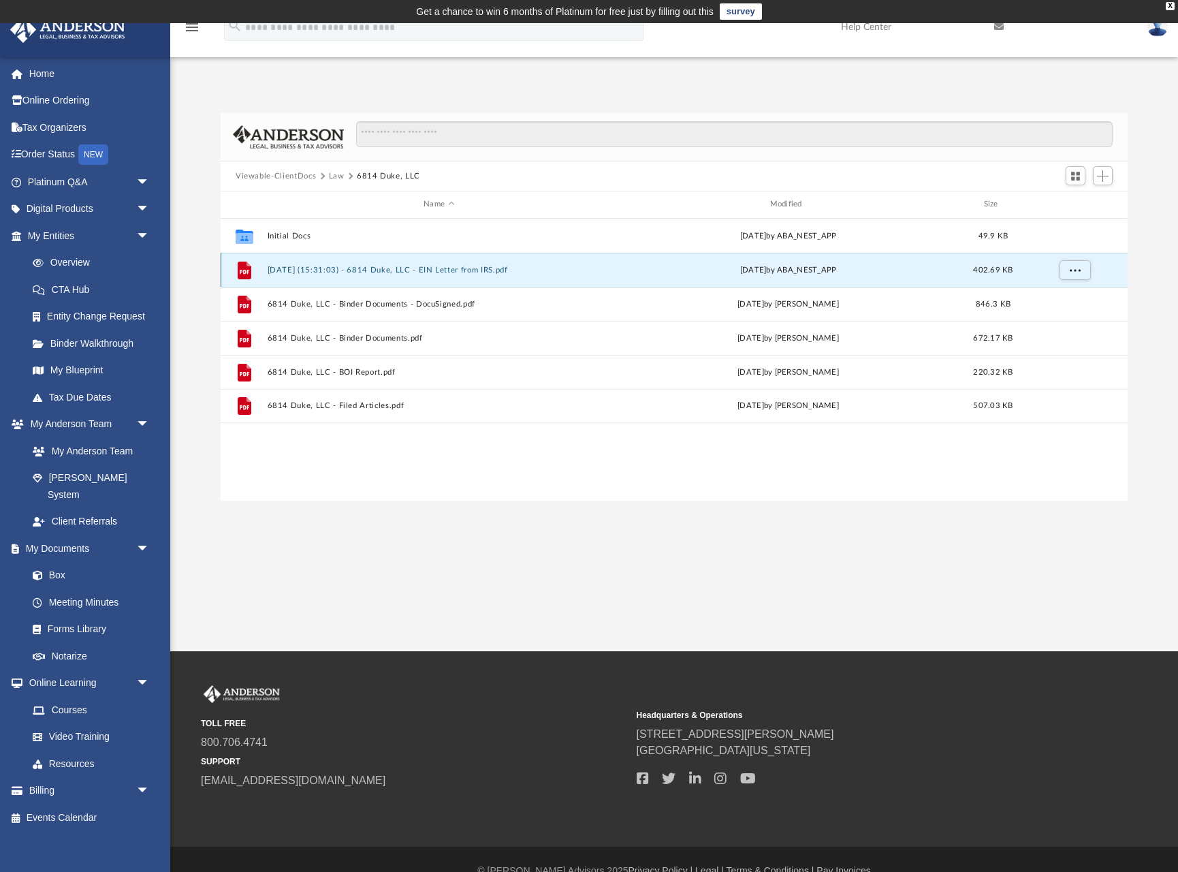
click at [388, 270] on button "[DATE] (15:31:03) - 6814 Duke, LLC - EIN Letter from IRS.pdf" at bounding box center [439, 270] width 343 height 9
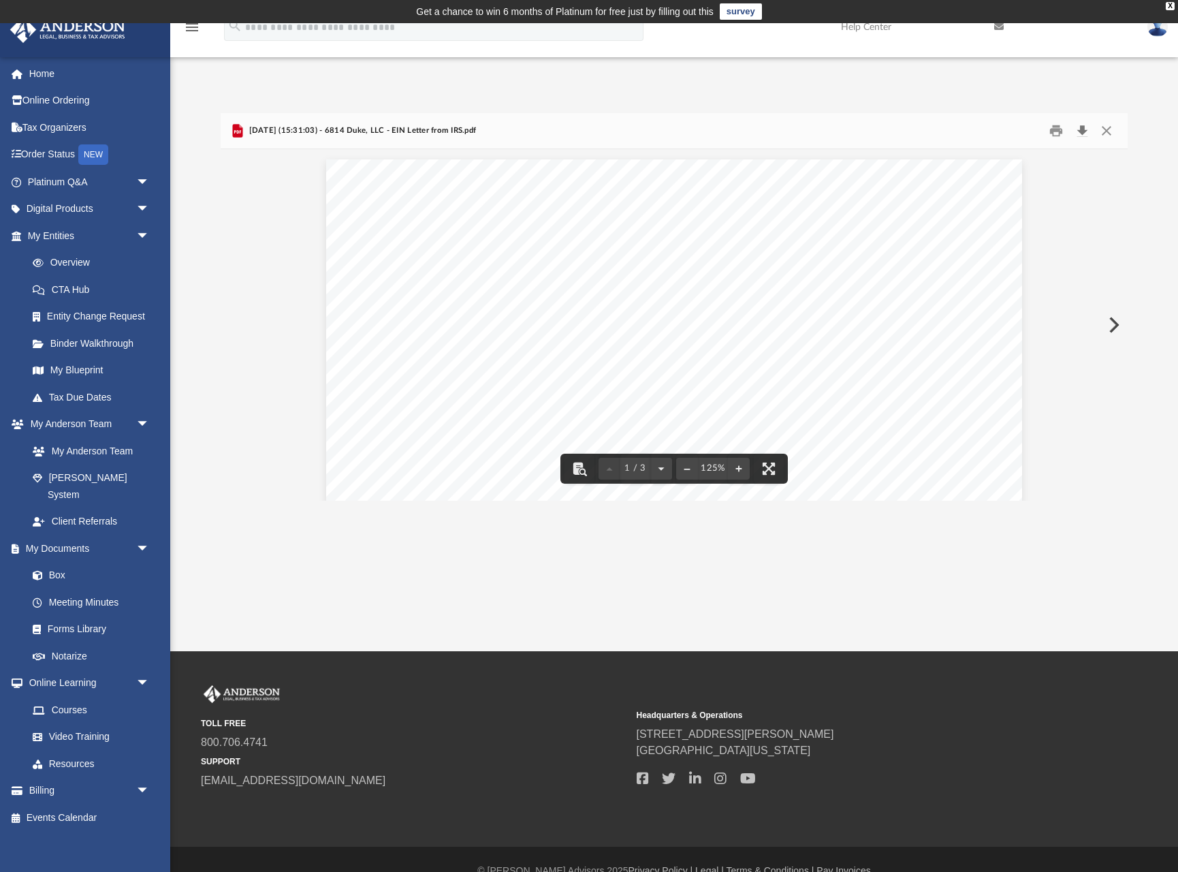
click at [1081, 129] on button "Download" at bounding box center [1082, 131] width 25 height 21
